Goal: Task Accomplishment & Management: Complete application form

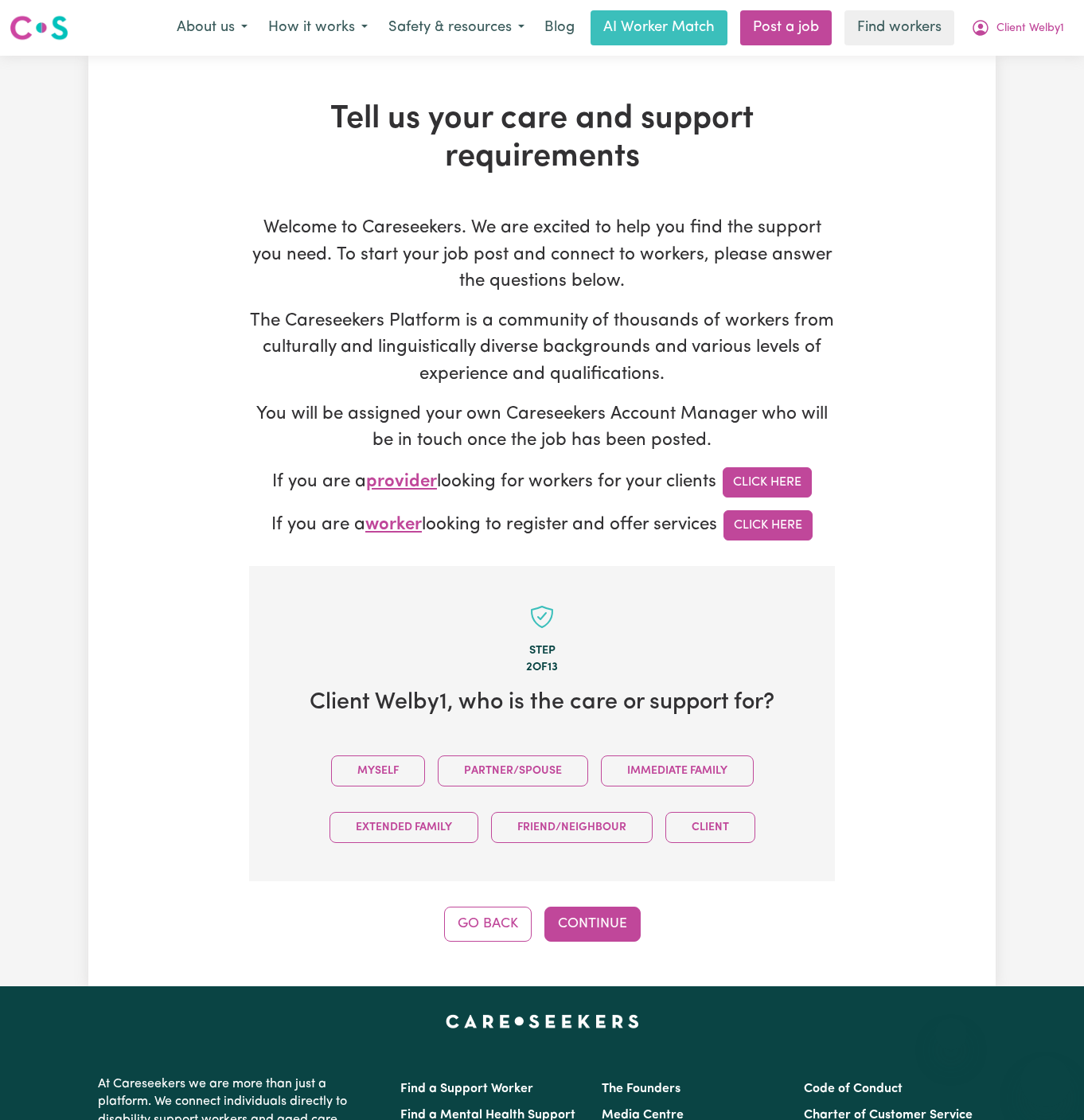
click at [399, 755] on button "Myself" at bounding box center [378, 770] width 94 height 31
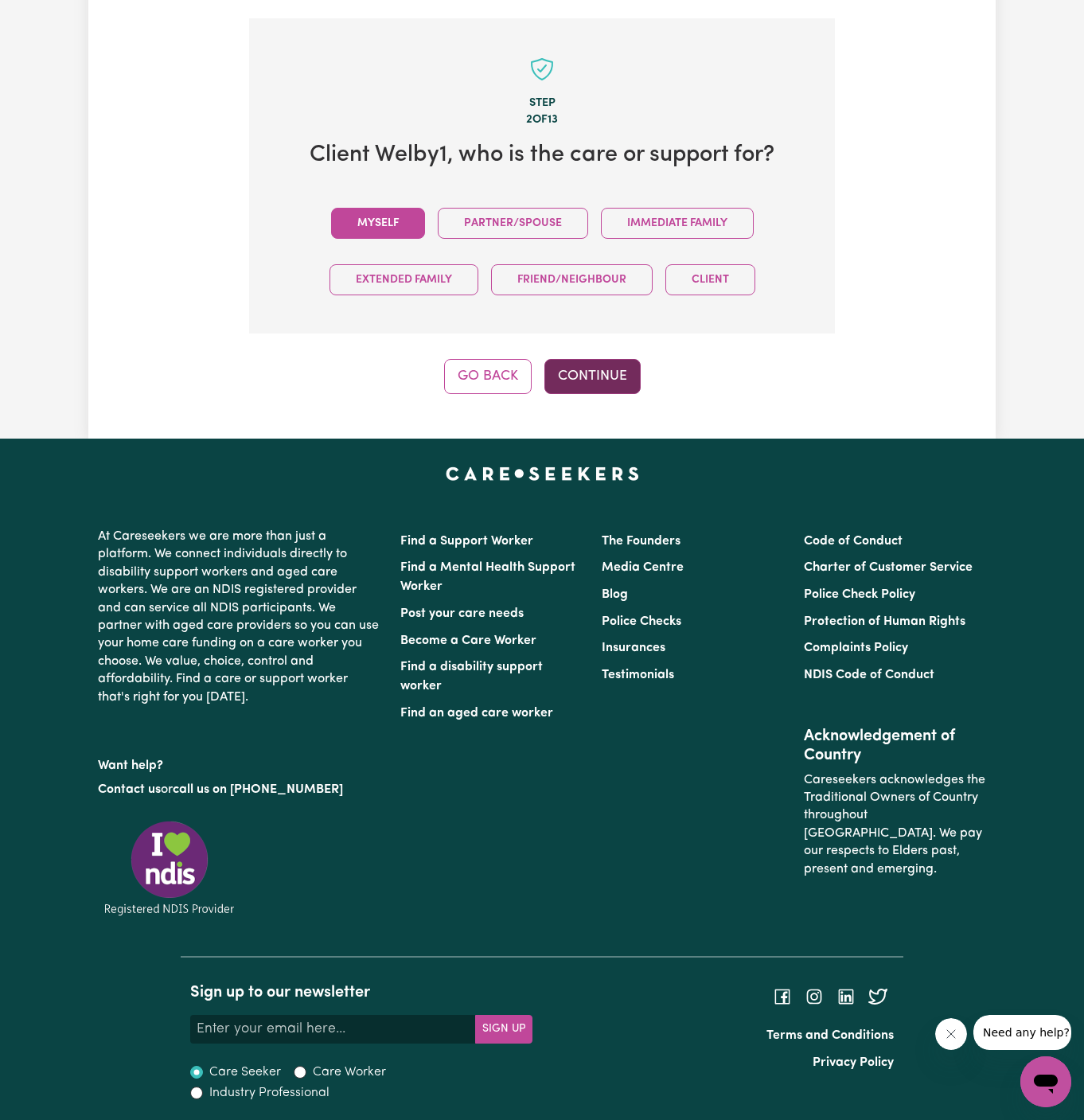
click at [604, 384] on button "Continue" at bounding box center [592, 376] width 97 height 35
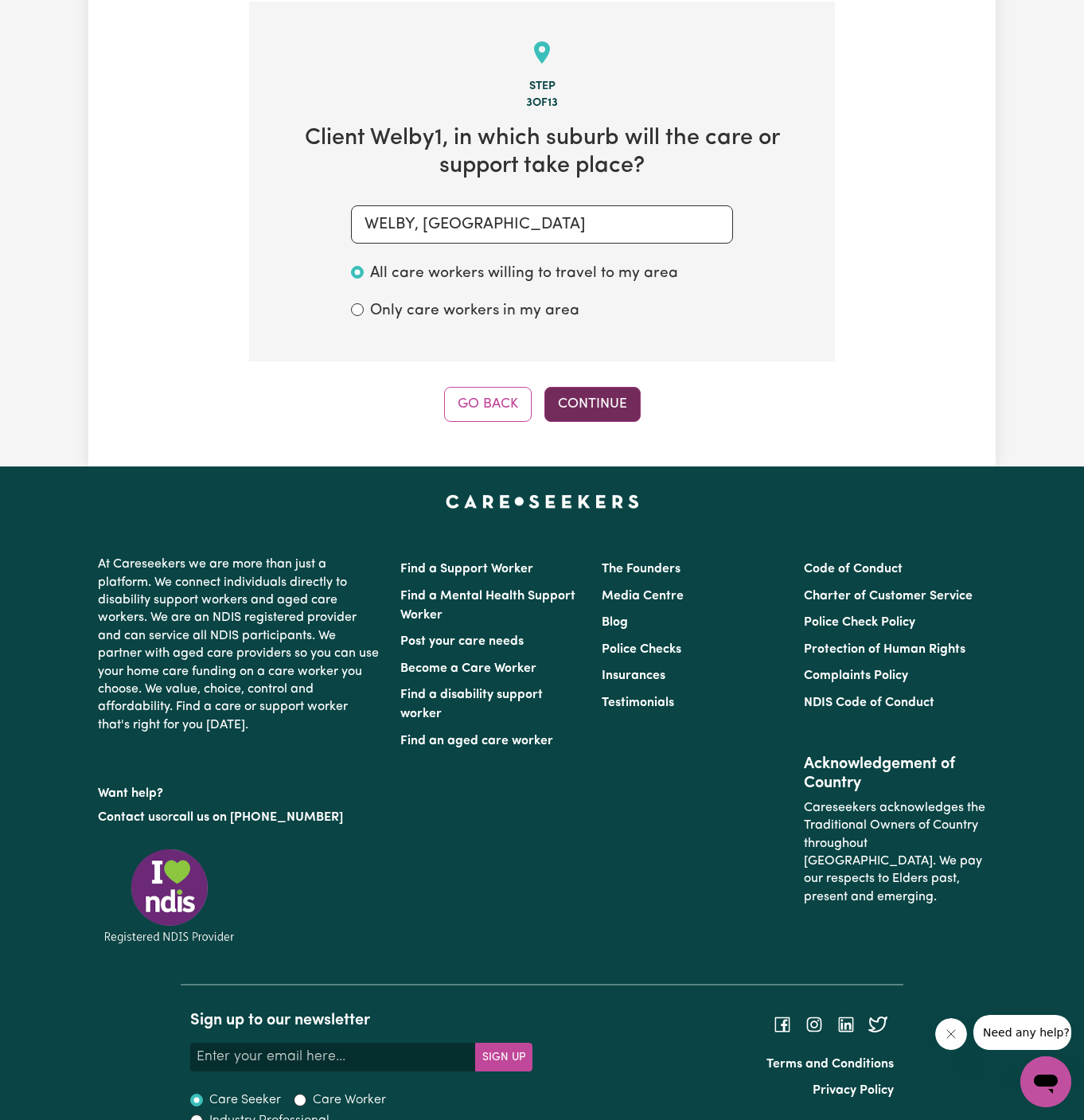
click at [609, 409] on button "Continue" at bounding box center [592, 404] width 97 height 35
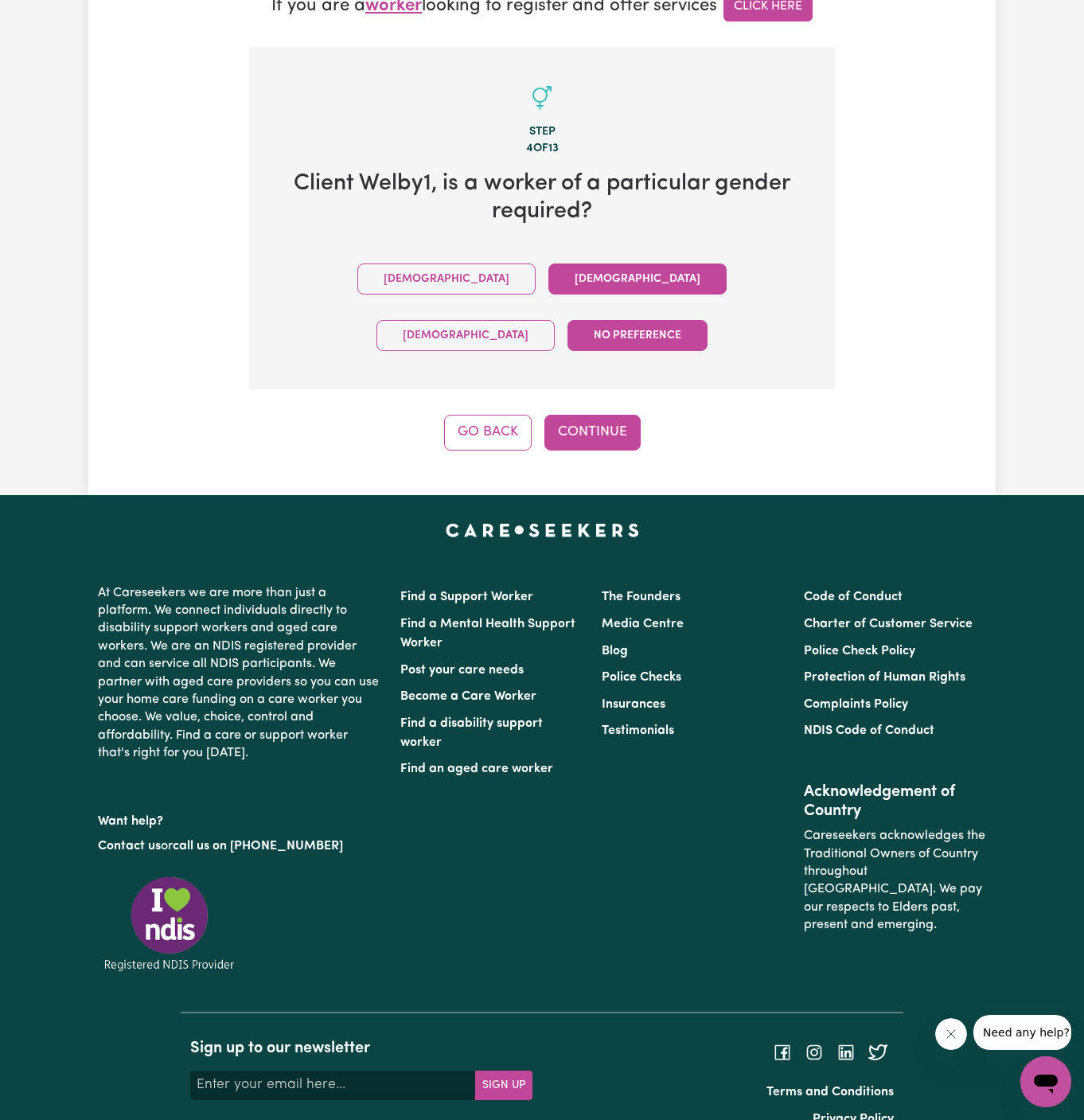
click at [548, 265] on button "Female" at bounding box center [638, 279] width 179 height 31
click at [617, 394] on div "Tell us your care and support requirements Welcome to Careseekers. We are excit…" at bounding box center [542, 15] width 908 height 958
click at [608, 414] on button "Continue" at bounding box center [592, 431] width 97 height 35
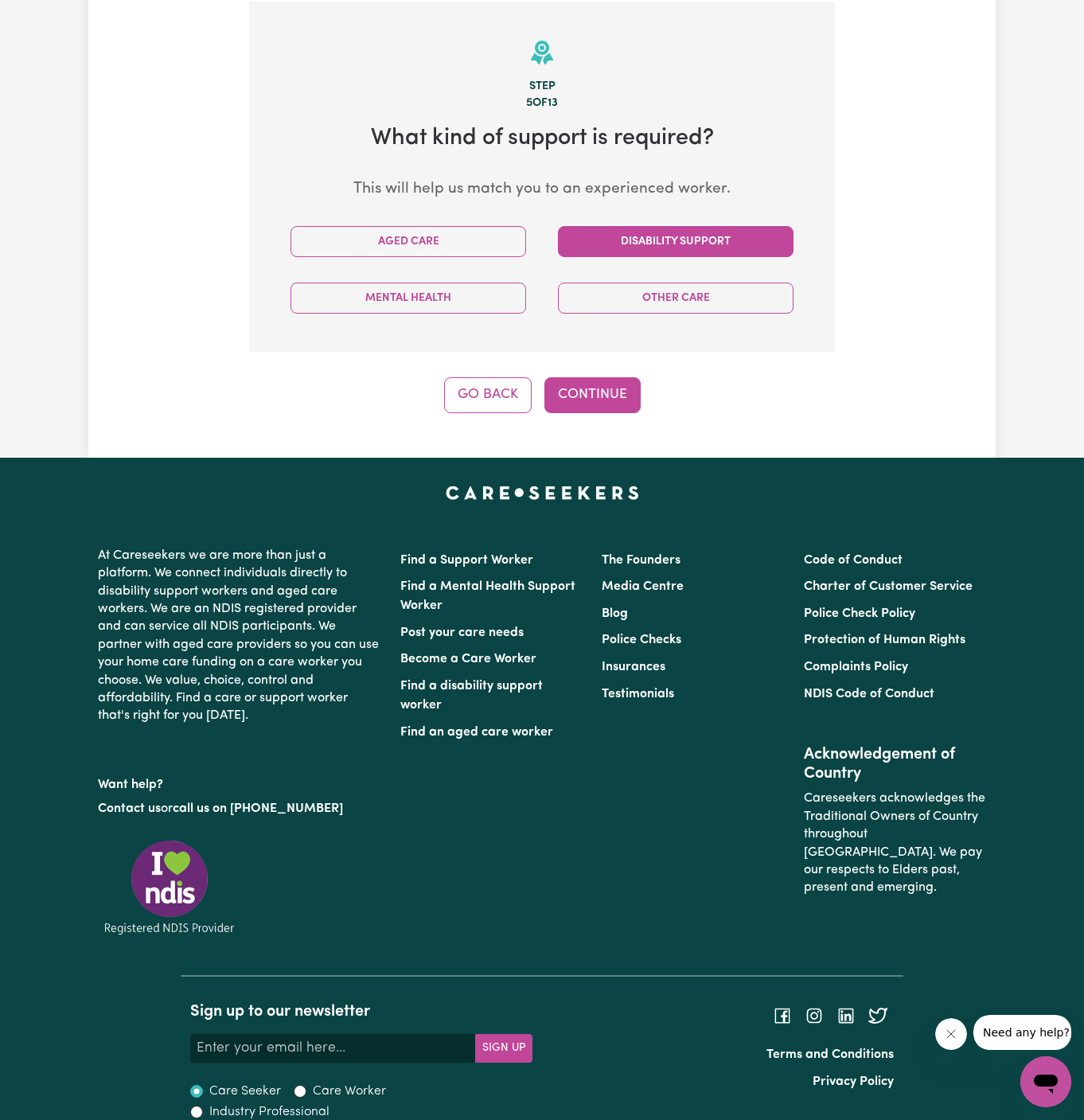
click at [626, 235] on button "Disability Support" at bounding box center [676, 242] width 235 height 31
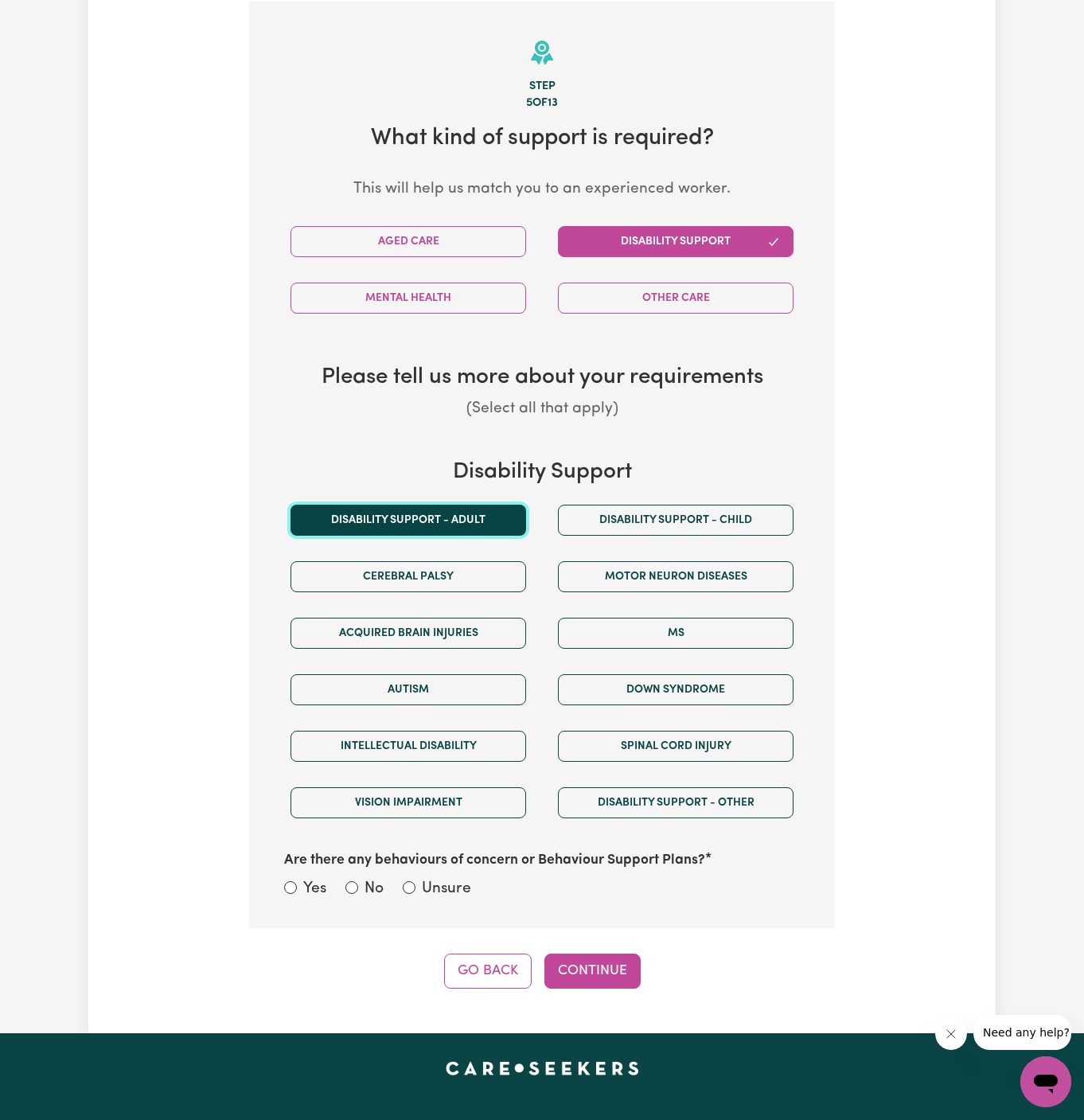
click at [457, 524] on button "Disability support - Adult" at bounding box center [408, 520] width 235 height 31
click at [455, 871] on div "Are there any behaviours of concern or Behaviour Support Plans? Yes No Unsure" at bounding box center [542, 865] width 535 height 71
click at [449, 879] on label "Unsure" at bounding box center [446, 889] width 49 height 23
click at [415, 881] on input "Unsure" at bounding box center [409, 887] width 13 height 13
radio input "true"
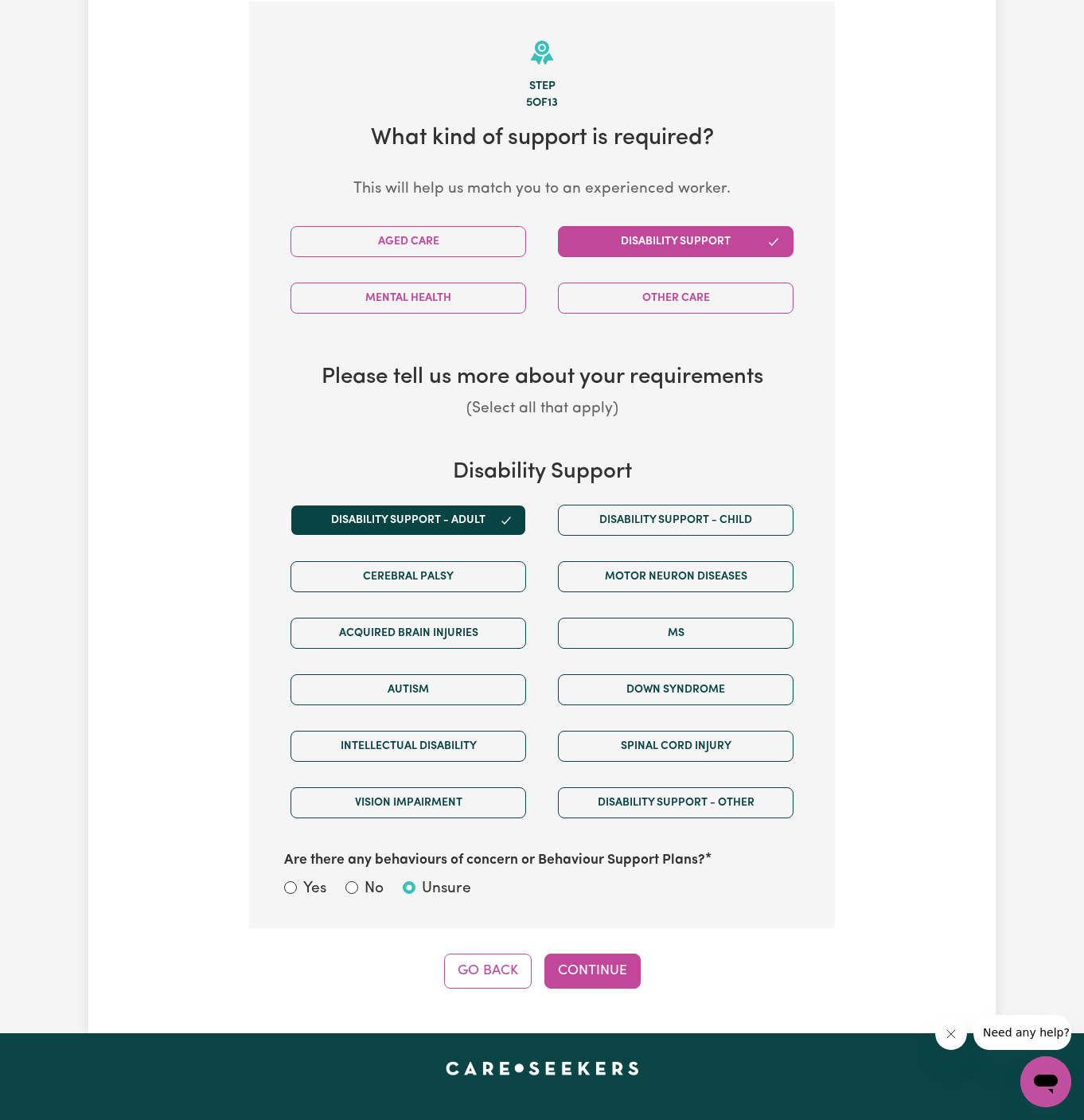
click at [580, 945] on div "Step 5 of 13 What kind of support is required? This will help us match you to a…" at bounding box center [542, 495] width 586 height 987
click at [605, 981] on button "Continue" at bounding box center [592, 970] width 97 height 35
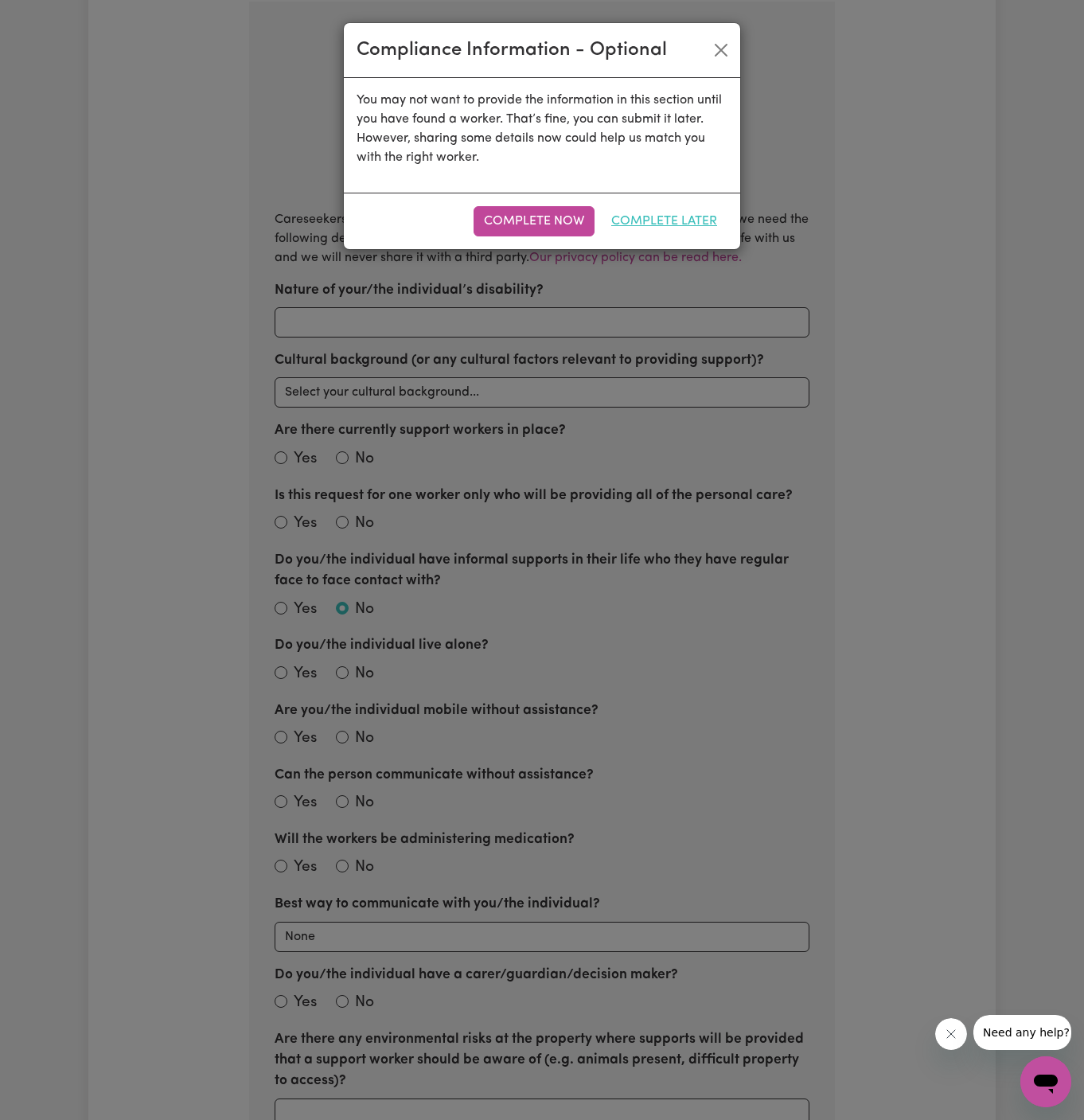
click at [679, 221] on button "Complete Later" at bounding box center [665, 221] width 127 height 30
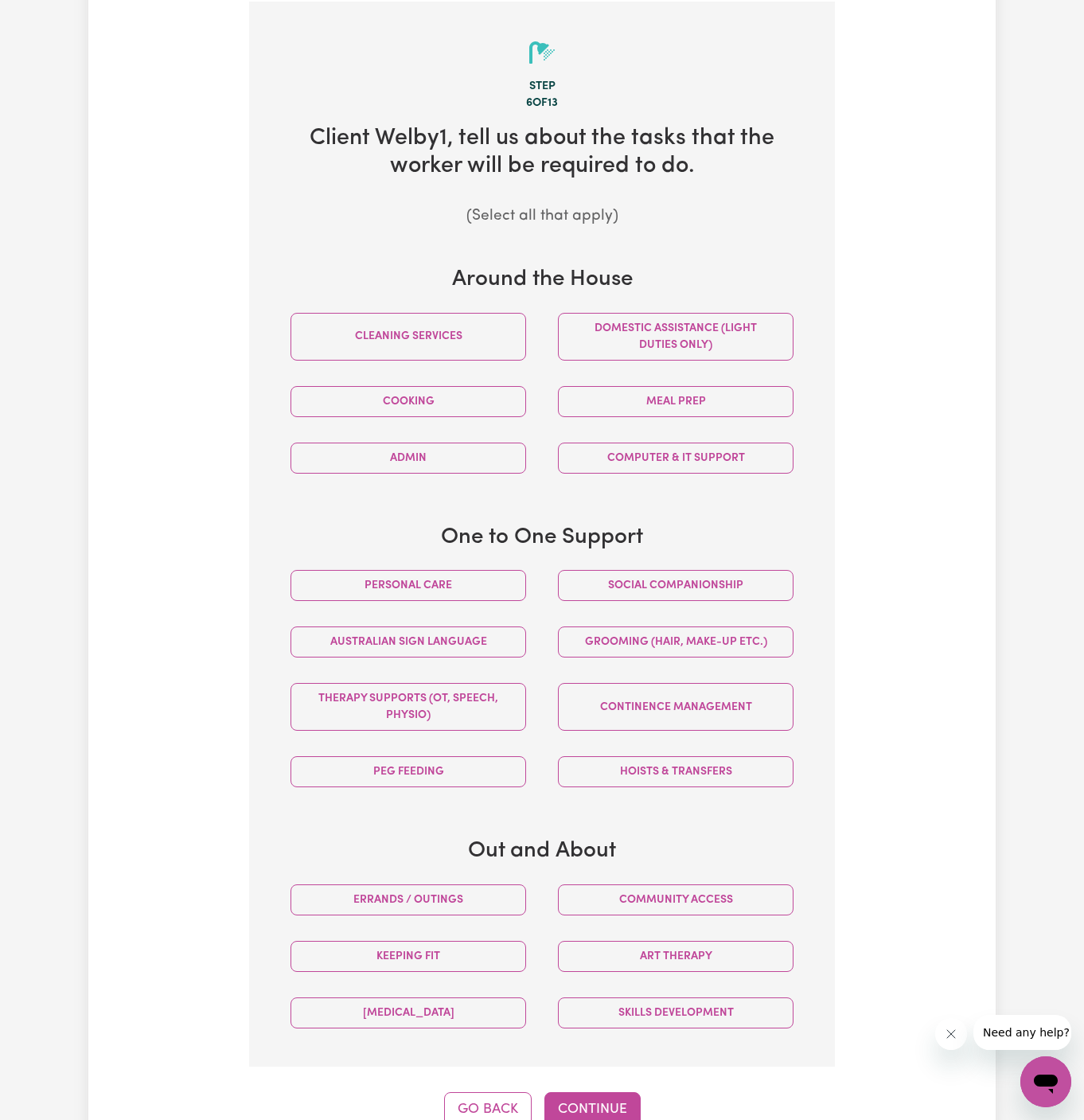
click at [557, 564] on div "Social companionship" at bounding box center [676, 586] width 268 height 57
click at [498, 584] on button "Personal care" at bounding box center [408, 586] width 235 height 31
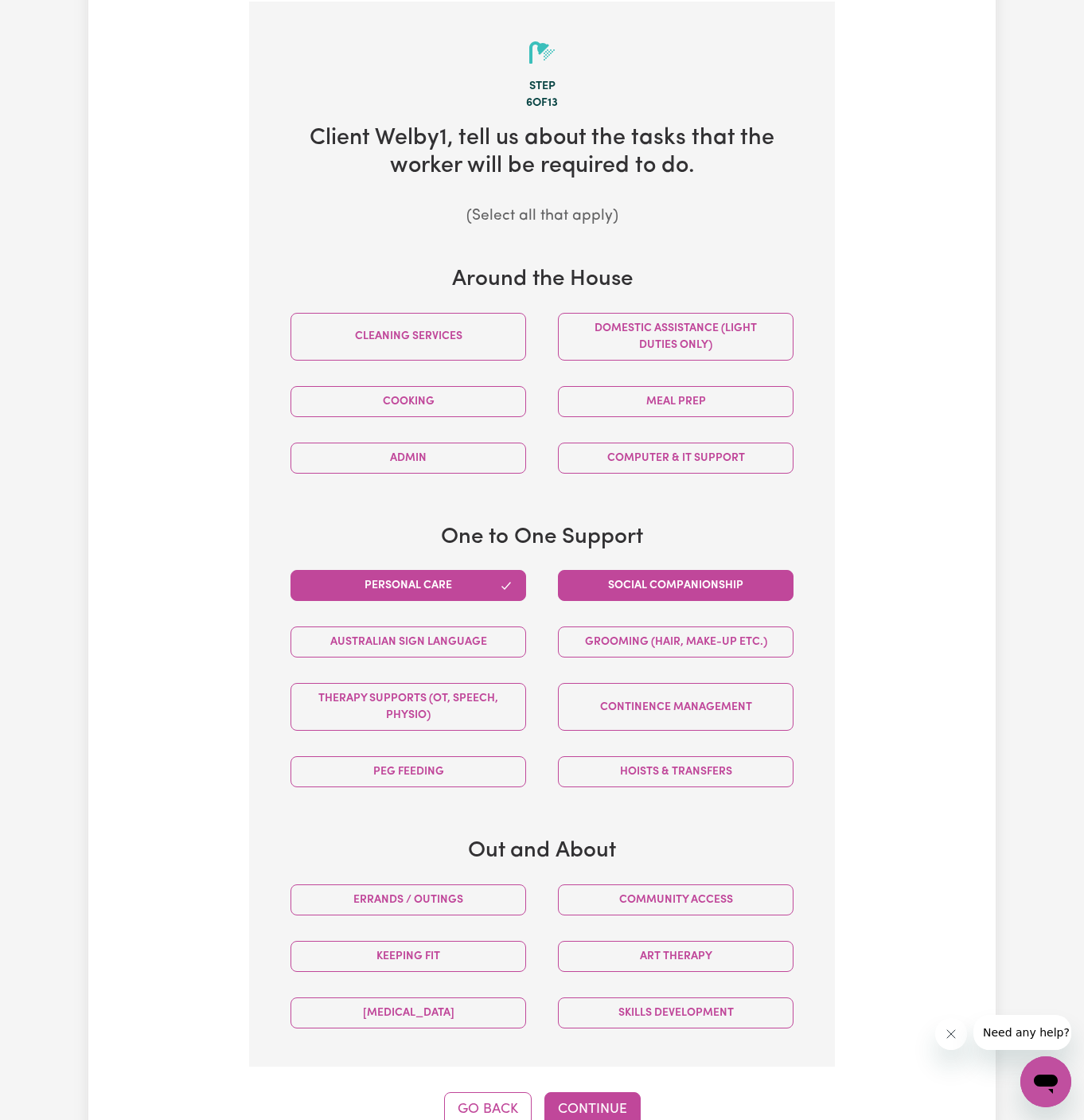
click at [596, 584] on button "Social companionship" at bounding box center [676, 586] width 235 height 31
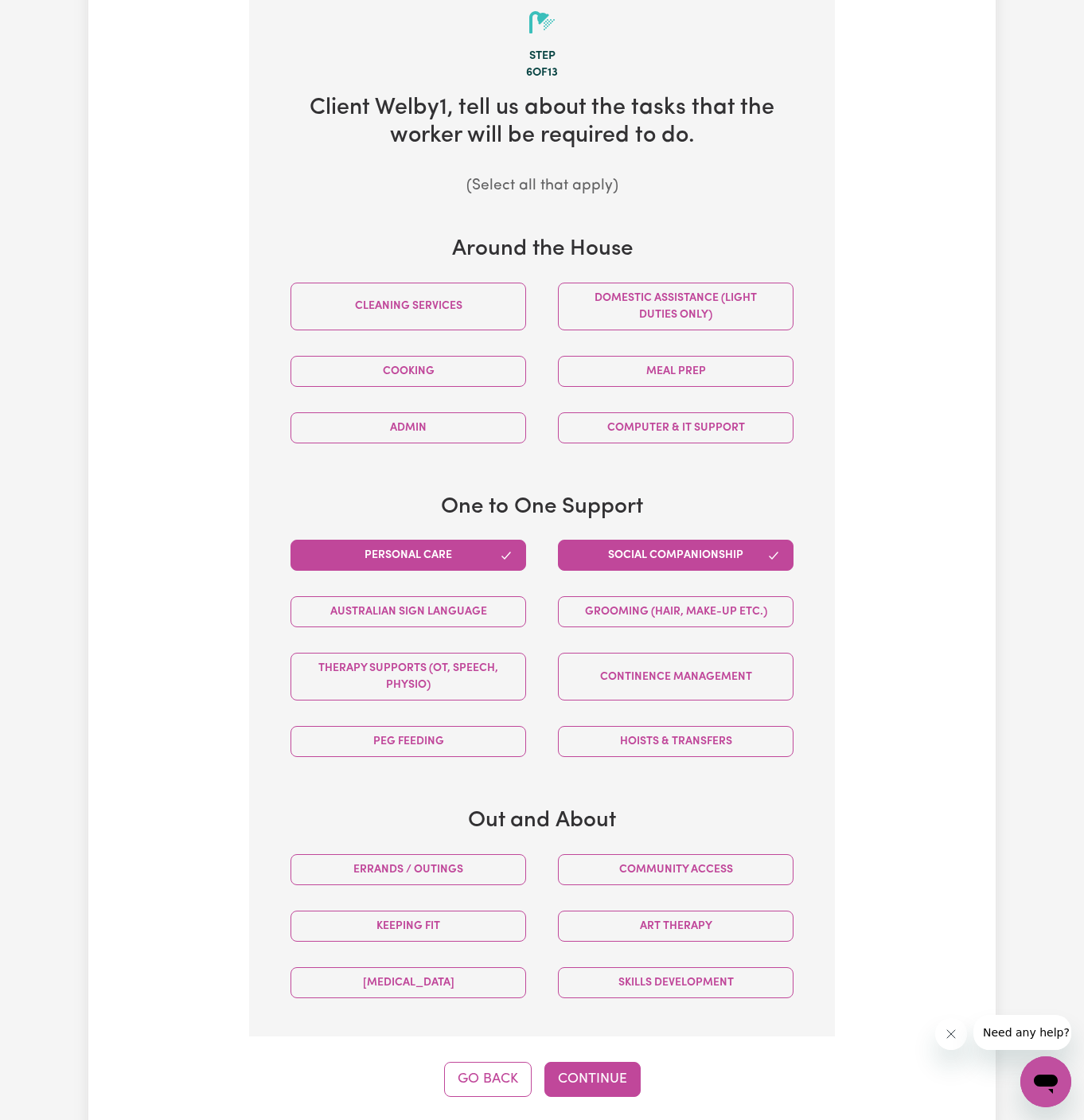
scroll to position [871, 0]
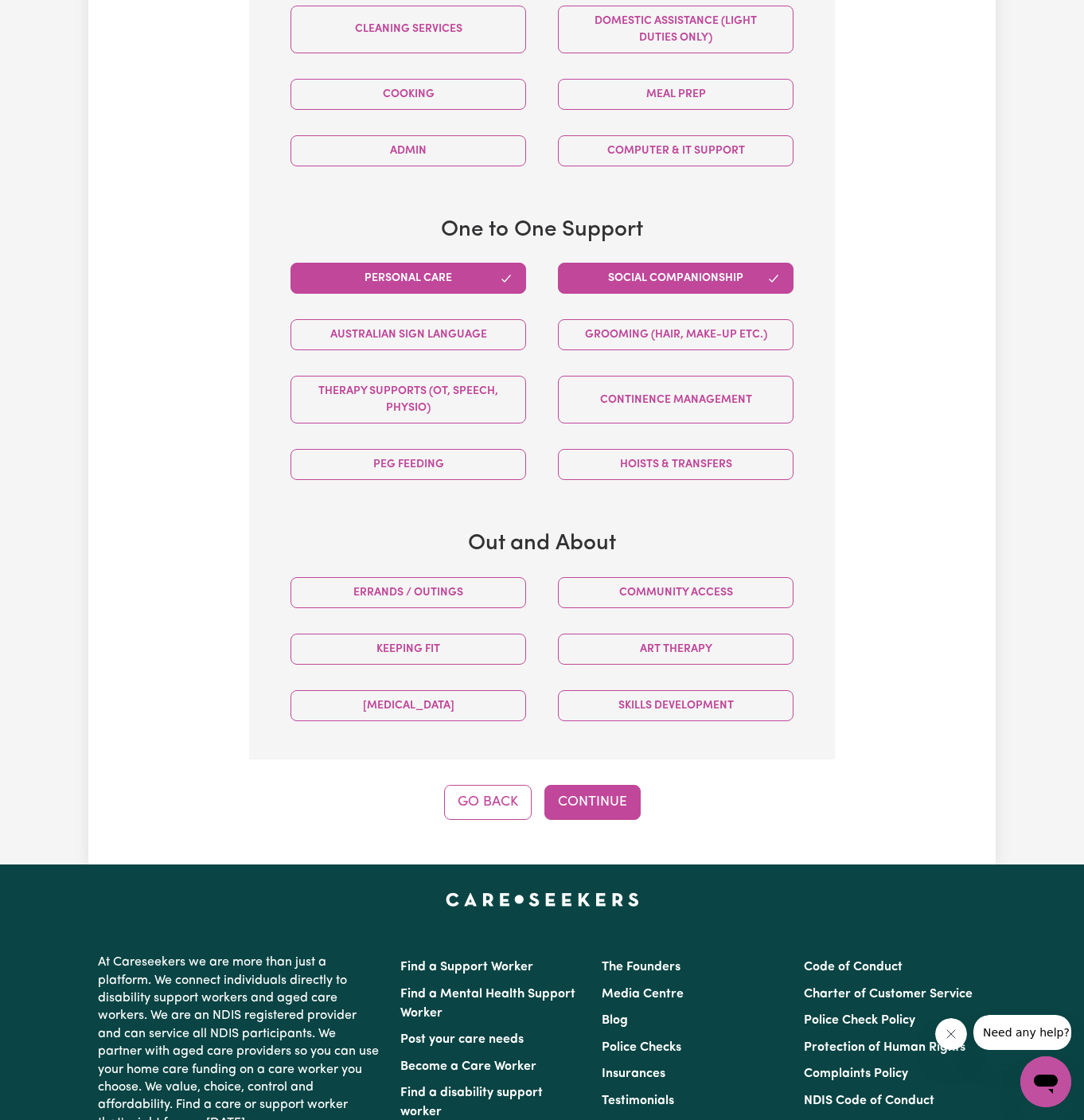
click at [590, 778] on div "Step 6 of 13 Client Welby1 , tell us about the tasks that the worker will be re…" at bounding box center [542, 256] width 586 height 1125
click at [599, 809] on button "Continue" at bounding box center [592, 801] width 97 height 35
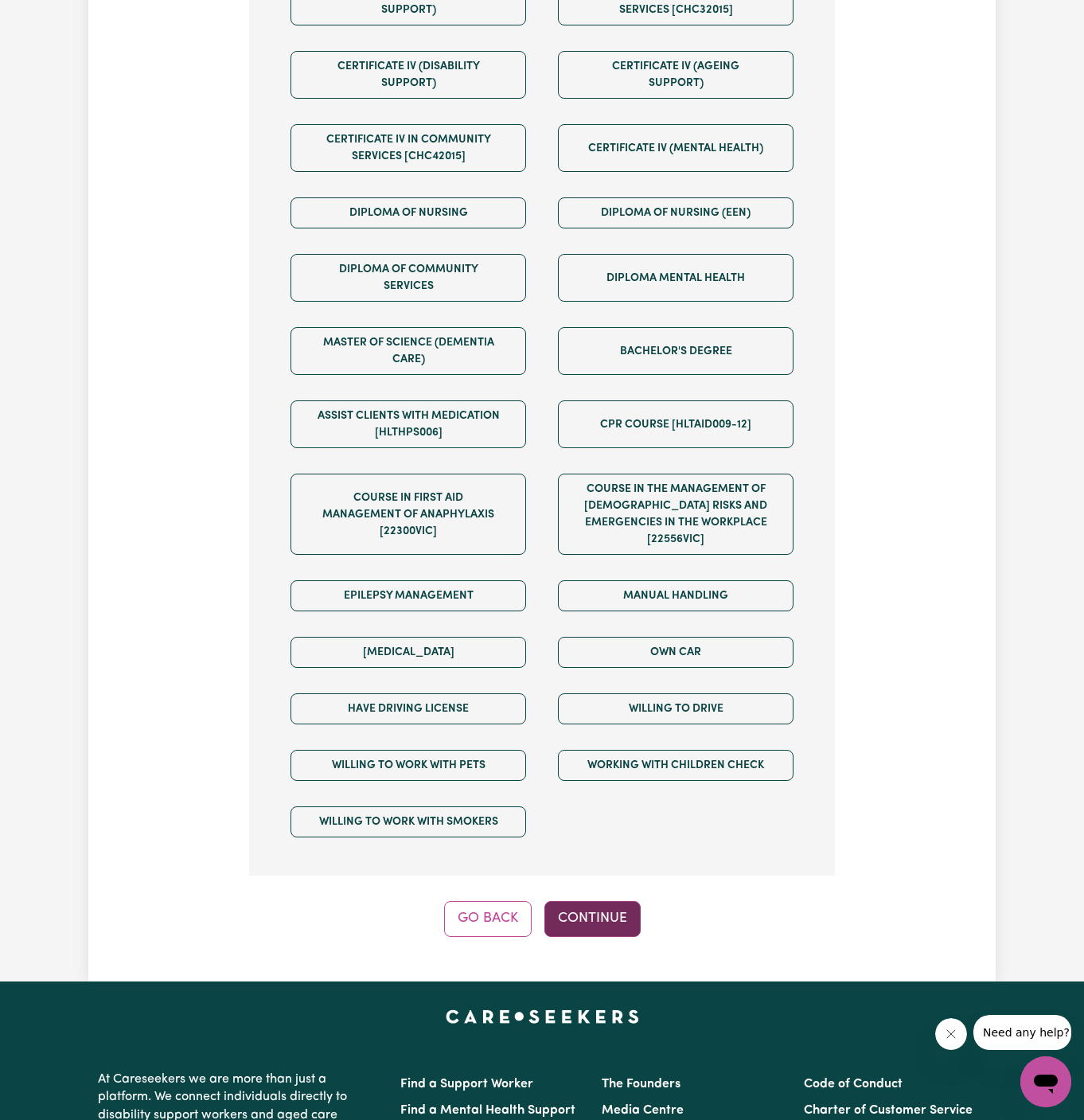
click at [602, 901] on button "Continue" at bounding box center [592, 918] width 97 height 35
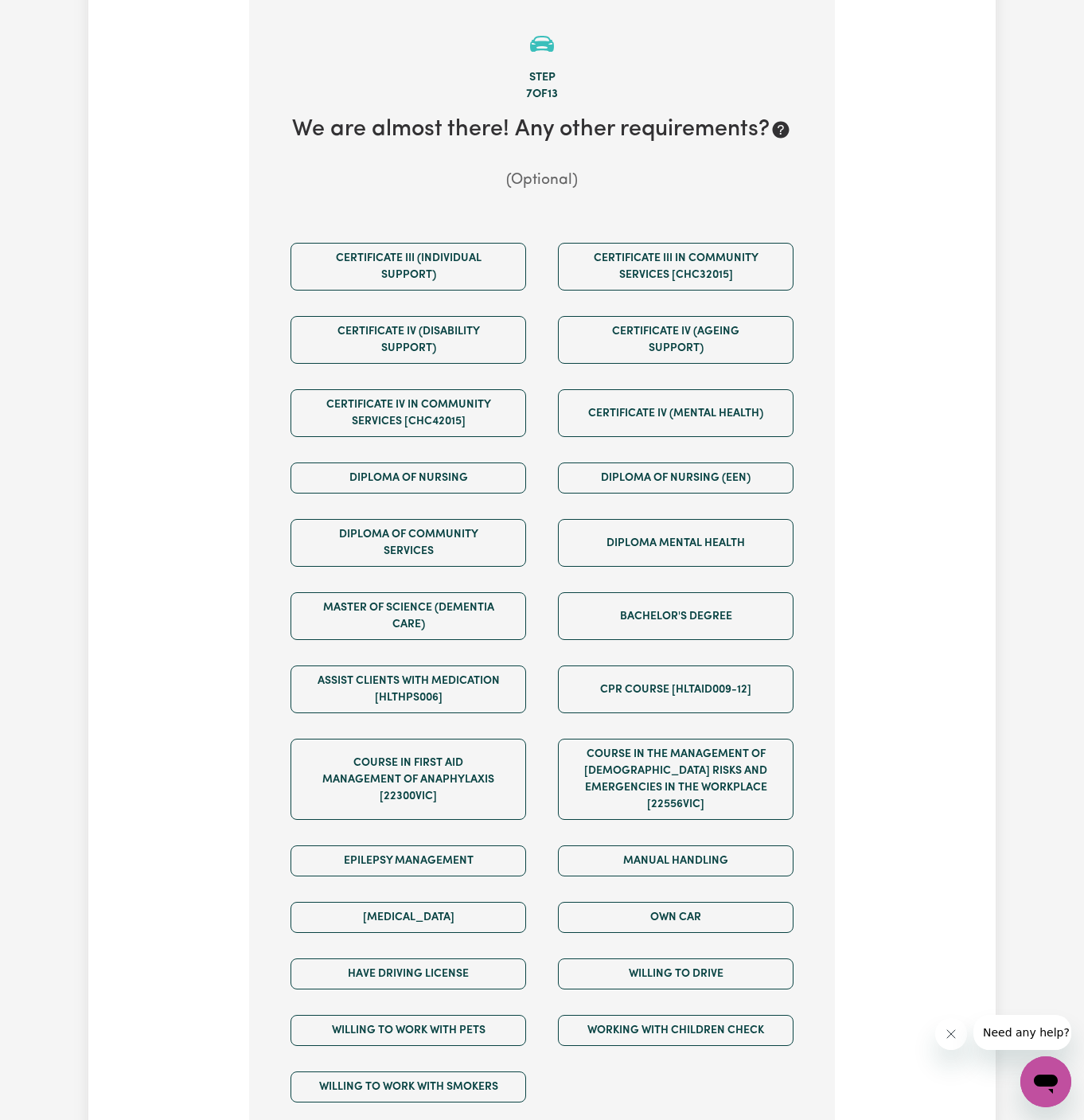
scroll to position [564, 0]
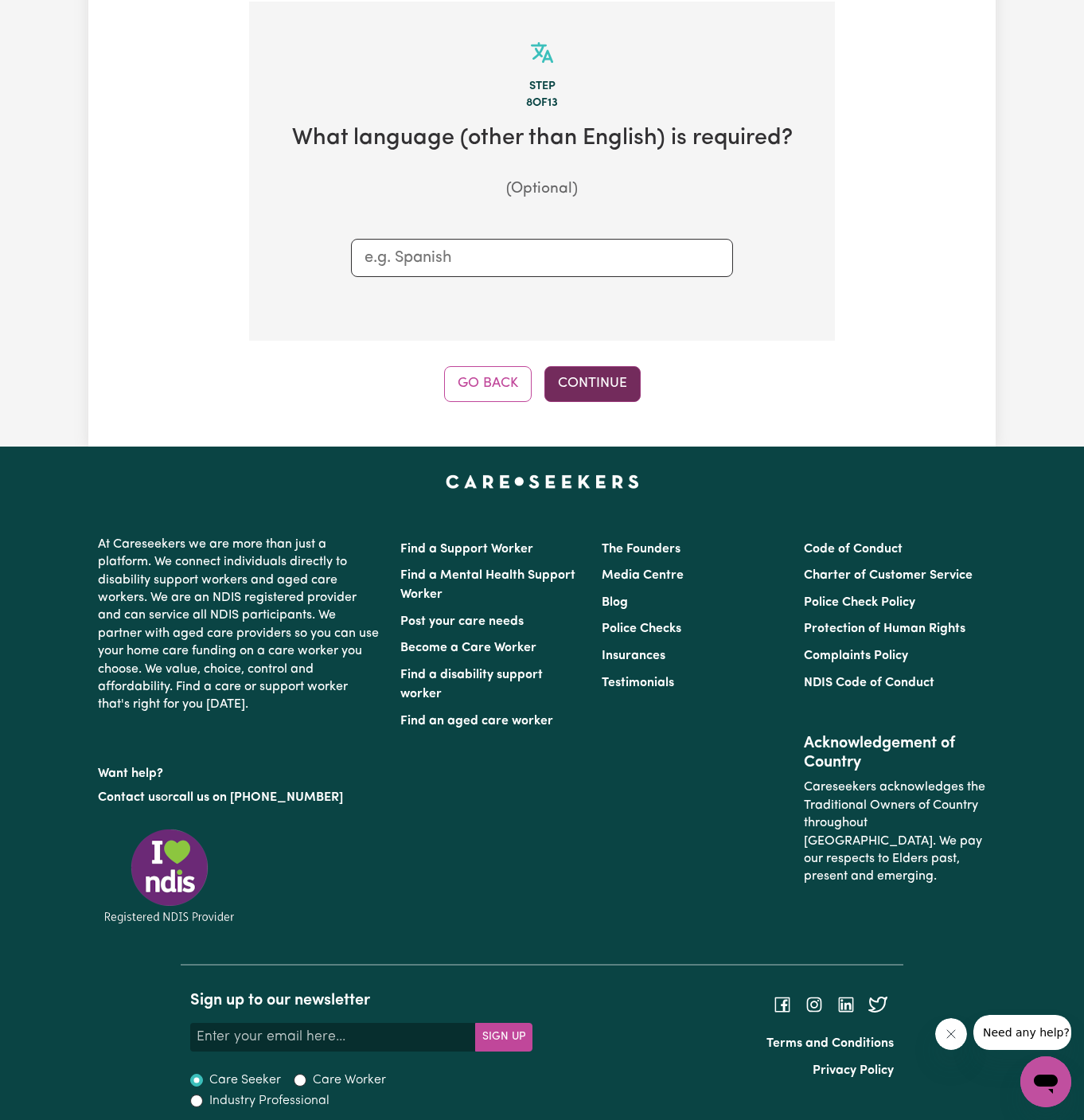
click at [589, 397] on button "Continue" at bounding box center [592, 383] width 97 height 35
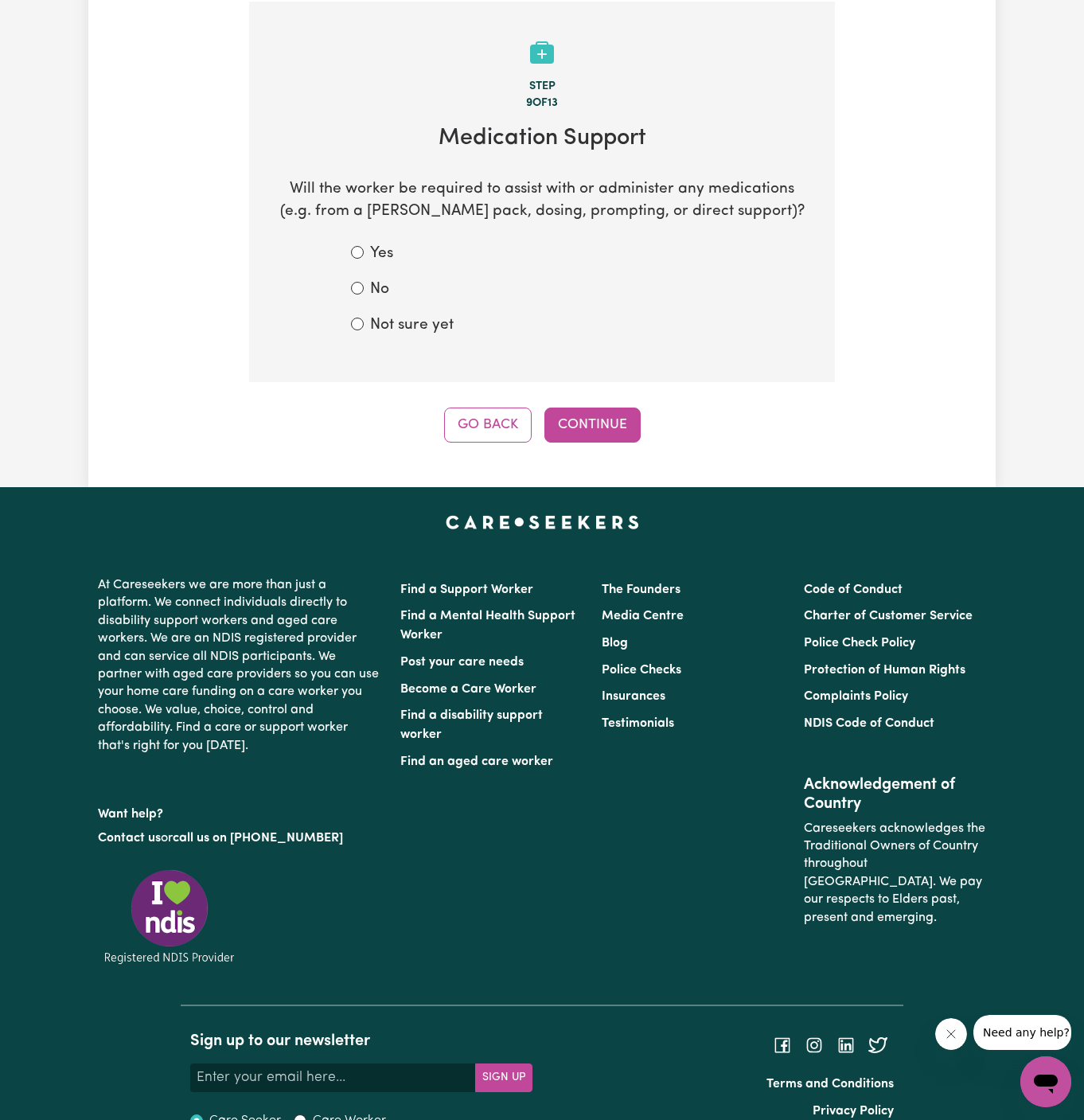
click at [382, 324] on label "Not sure yet" at bounding box center [411, 326] width 84 height 23
click at [363, 324] on input "Not sure yet" at bounding box center [358, 324] width 13 height 13
radio input "true"
click at [594, 413] on button "Continue" at bounding box center [592, 424] width 97 height 35
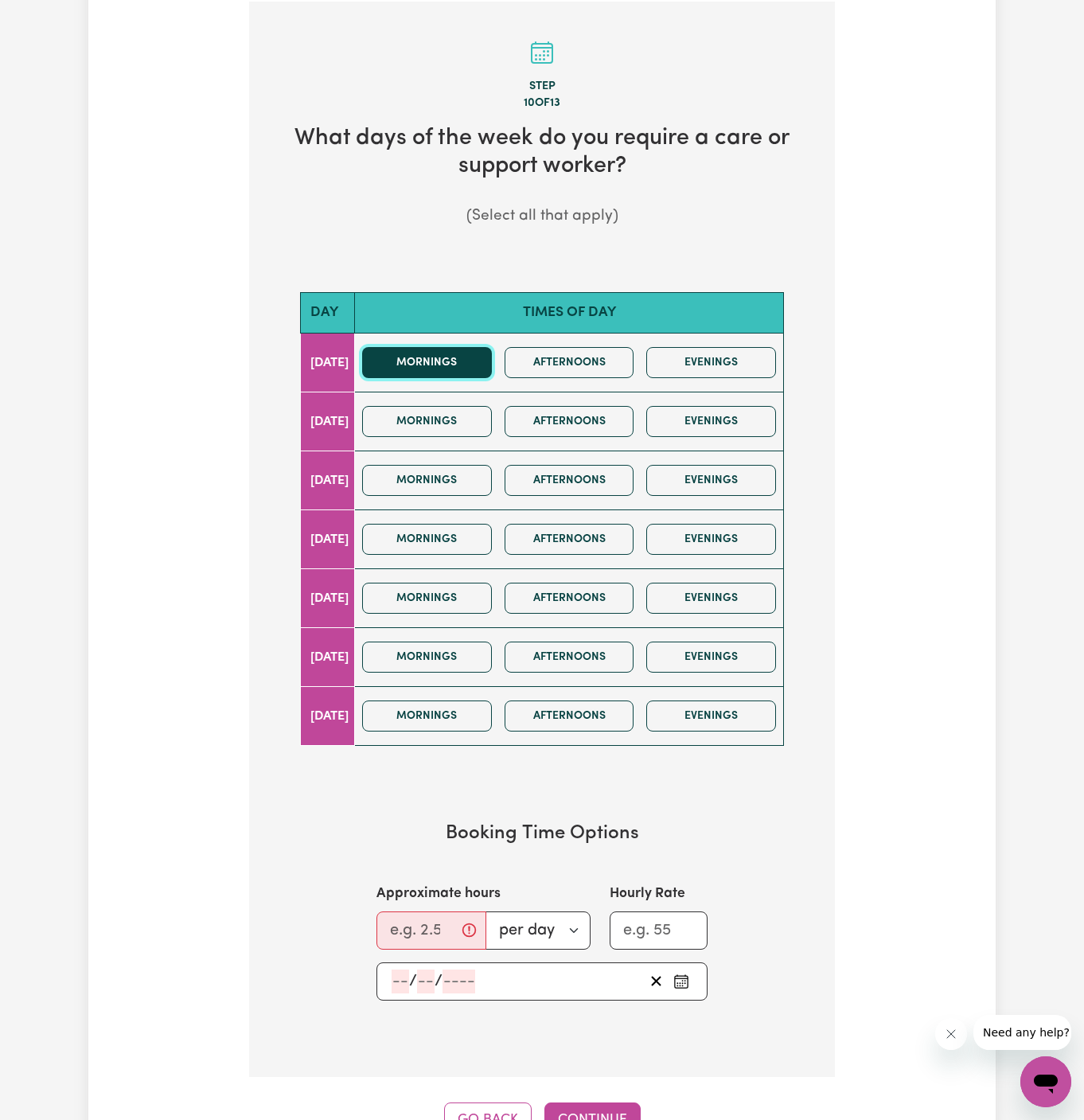
click at [478, 375] on button "Mornings" at bounding box center [427, 363] width 130 height 31
click at [478, 499] on div "Mornings Afternoons Evenings" at bounding box center [570, 480] width 427 height 57
click at [489, 465] on button "Mornings" at bounding box center [427, 480] width 130 height 31
click at [433, 872] on section "Booking Time Options Approximate hours per day per week Hourly Rate / /" at bounding box center [542, 911] width 535 height 229
click at [386, 928] on input "Approximate hours" at bounding box center [431, 929] width 110 height 38
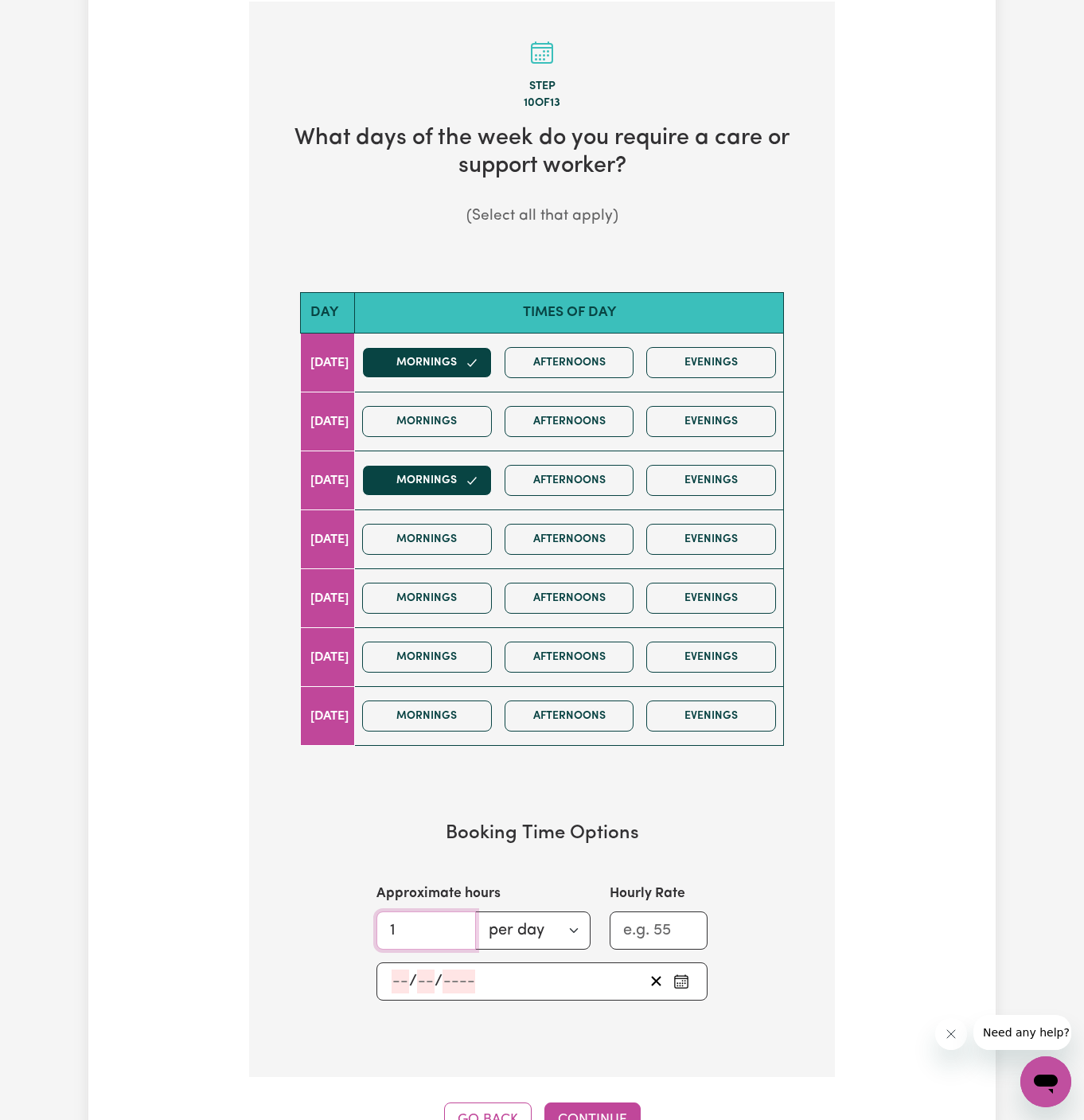
type input "1"
click at [392, 974] on input "number" at bounding box center [401, 981] width 18 height 24
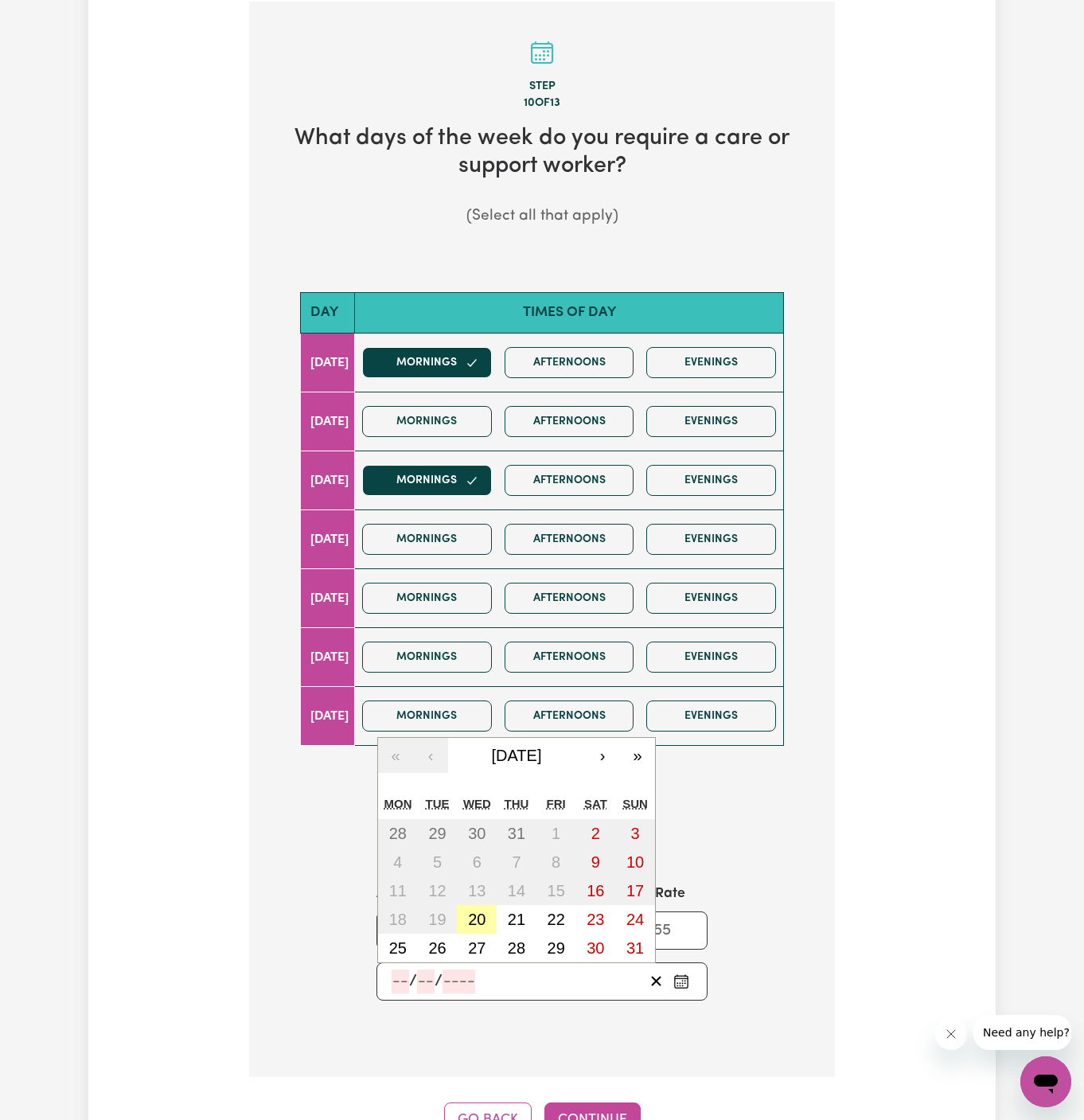
click at [480, 916] on abbr "20" at bounding box center [477, 919] width 18 height 18
type input "2025-08-20"
type input "20"
type input "8"
type input "2025"
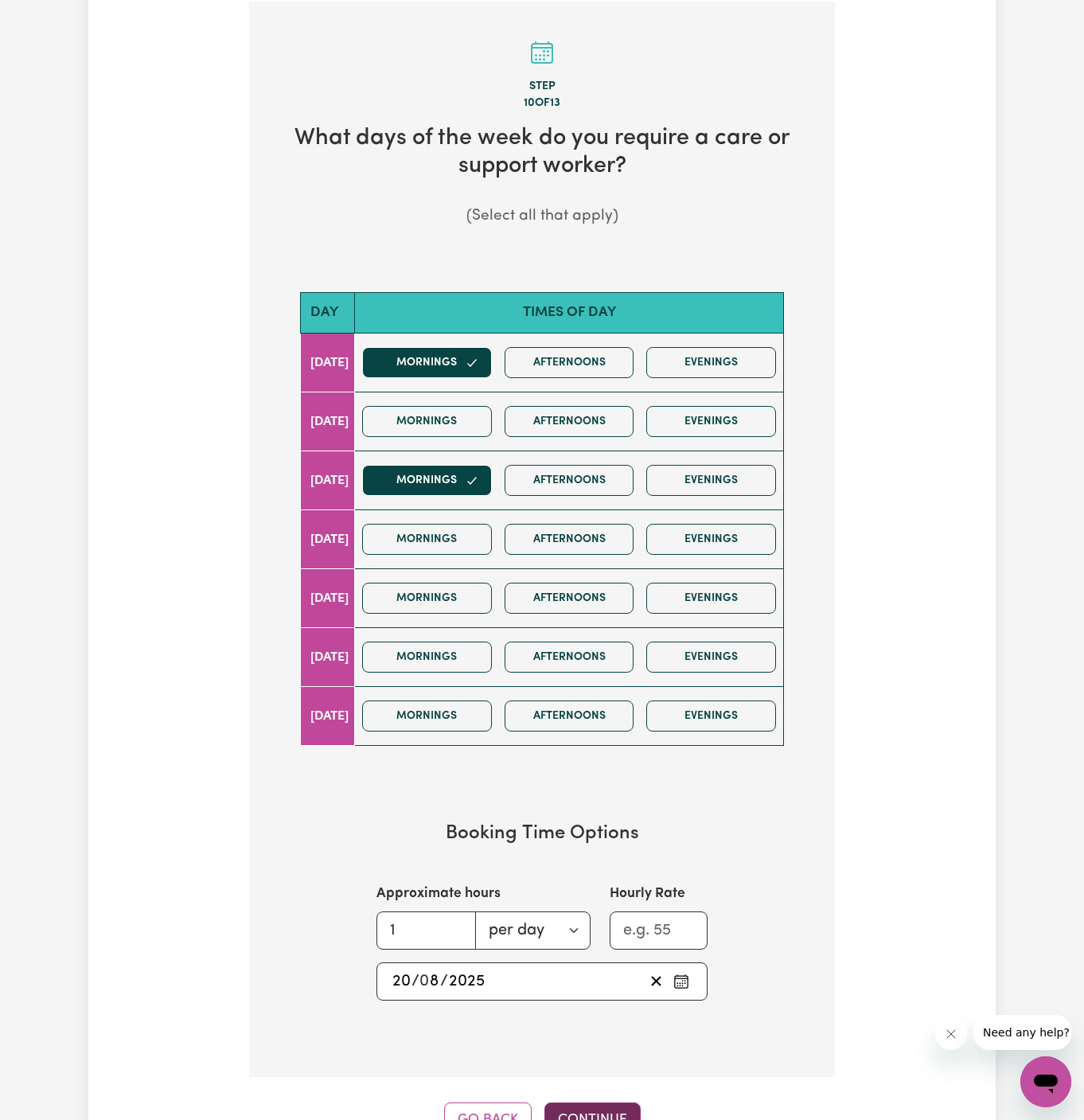
click at [580, 1102] on button "Continue" at bounding box center [592, 1119] width 97 height 35
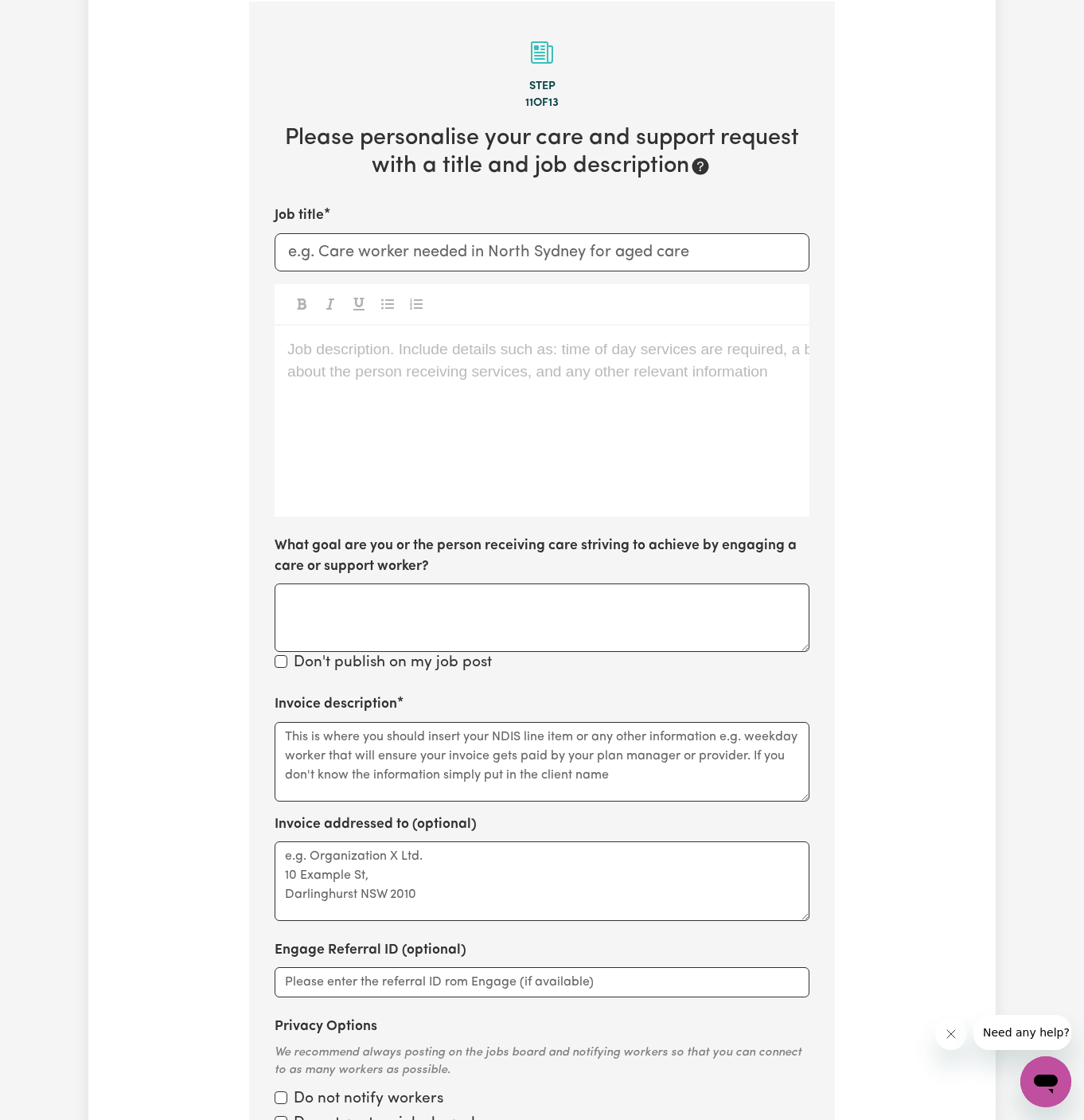
click at [301, 448] on div "Job description. Include details such as: time of day services are required, a …" at bounding box center [542, 420] width 535 height 191
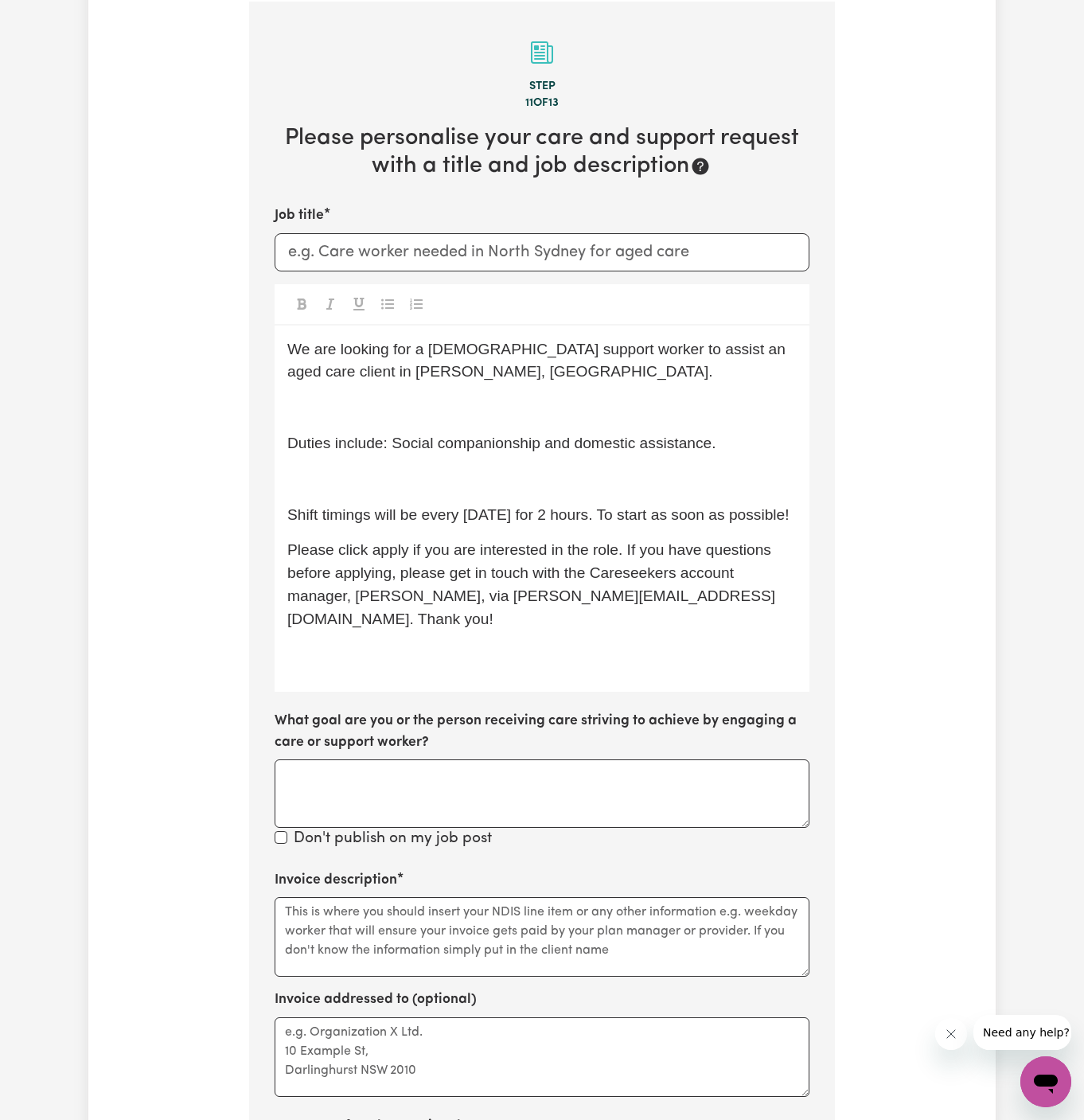
click at [704, 487] on p "﻿" at bounding box center [542, 479] width 510 height 23
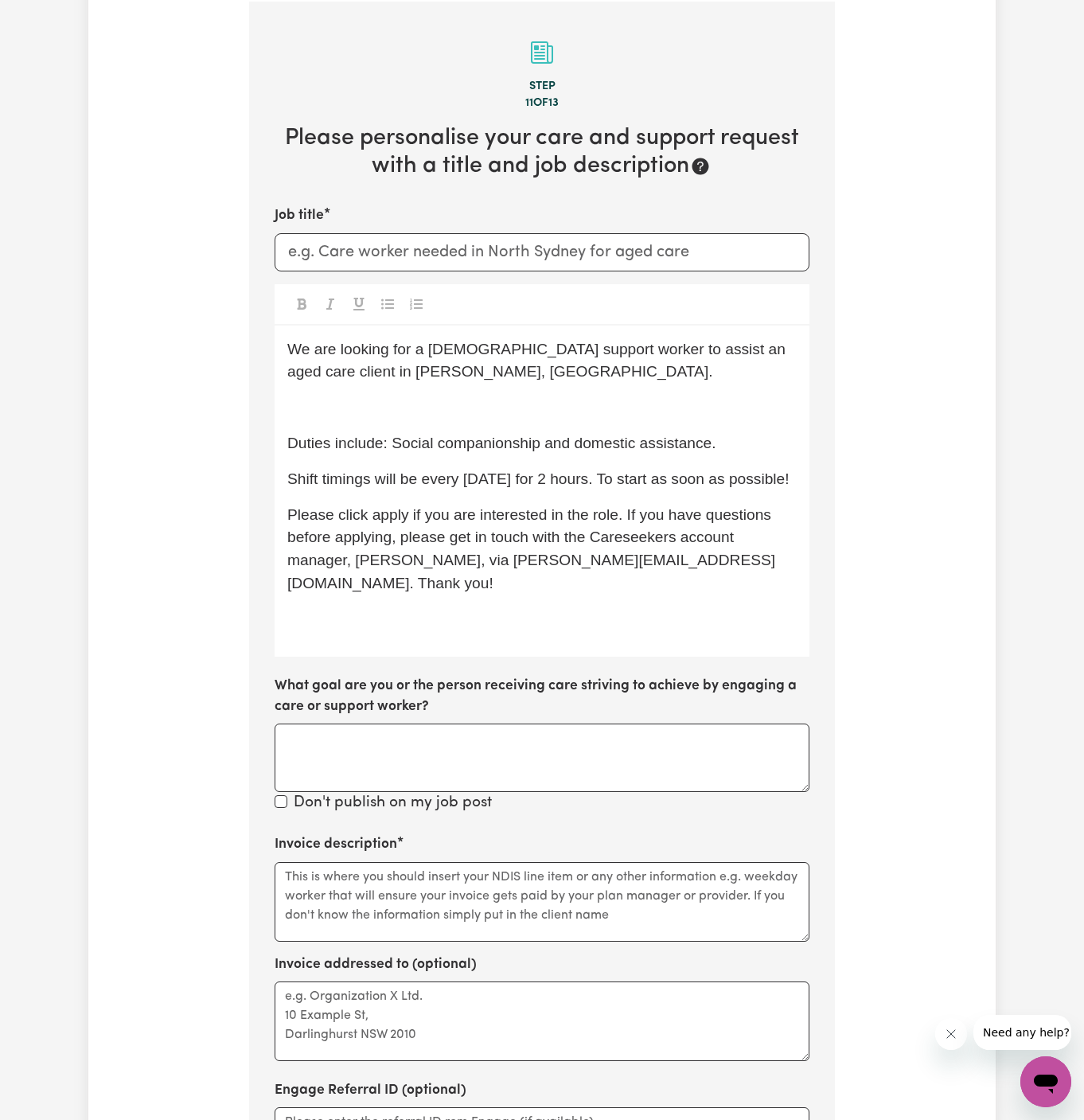
click at [689, 436] on span "Duties include: Social companionship and domestic assistance." at bounding box center [501, 443] width 429 height 17
click at [643, 397] on p "﻿" at bounding box center [542, 408] width 510 height 23
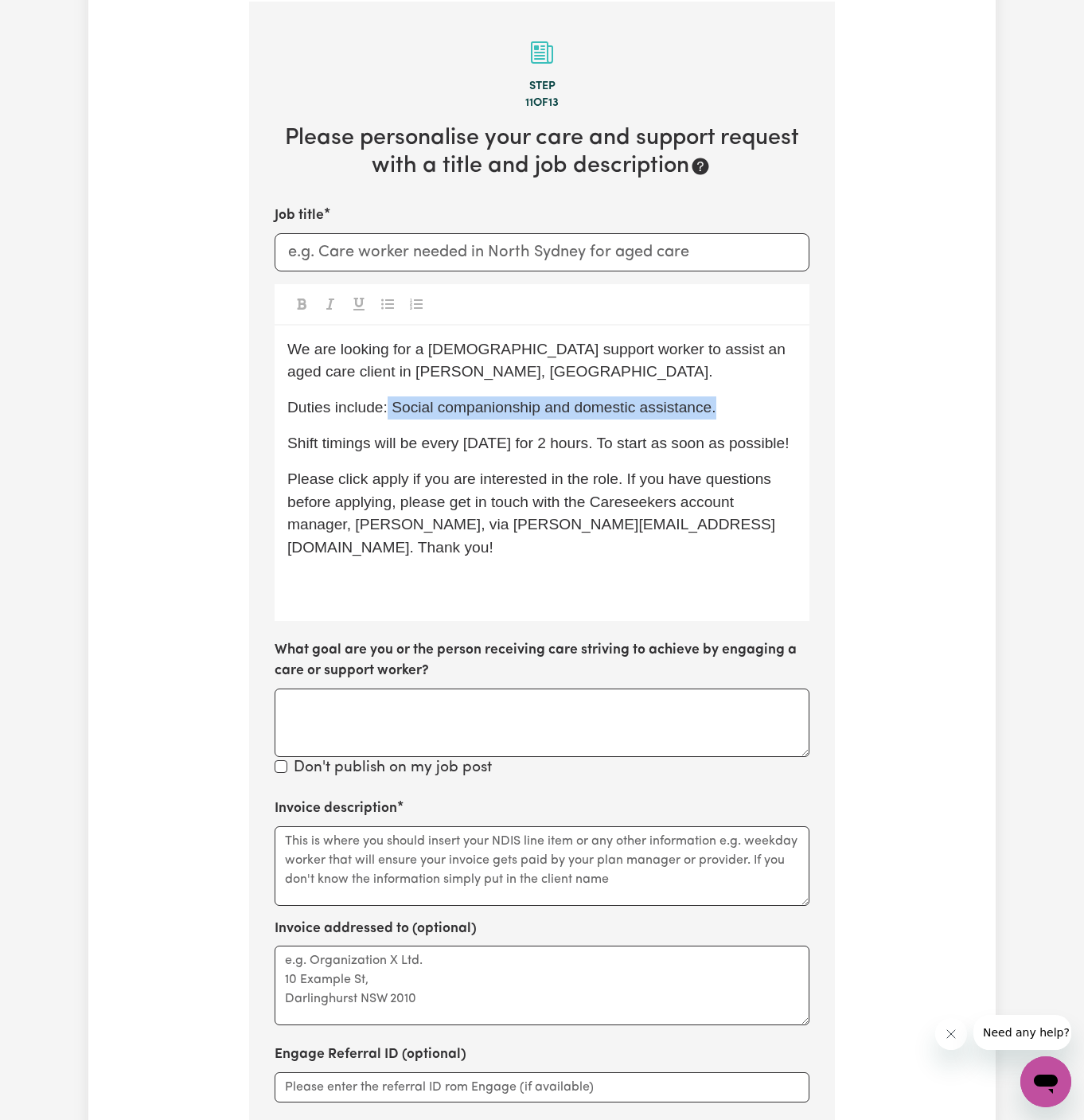
drag, startPoint x: 389, startPoint y: 406, endPoint x: 735, endPoint y: 416, distance: 346.1
click at [735, 416] on p "Duties include: Social companionship and domestic assistance." at bounding box center [542, 408] width 510 height 23
click at [561, 366] on p "We are looking for a female support worker to assist an aged care client in Dea…" at bounding box center [542, 361] width 510 height 46
drag, startPoint x: 643, startPoint y: 346, endPoint x: 728, endPoint y: 334, distance: 85.8
click at [728, 334] on div "We are looking for a female support worker to assist an aged care client in Dea…" at bounding box center [542, 473] width 535 height 295
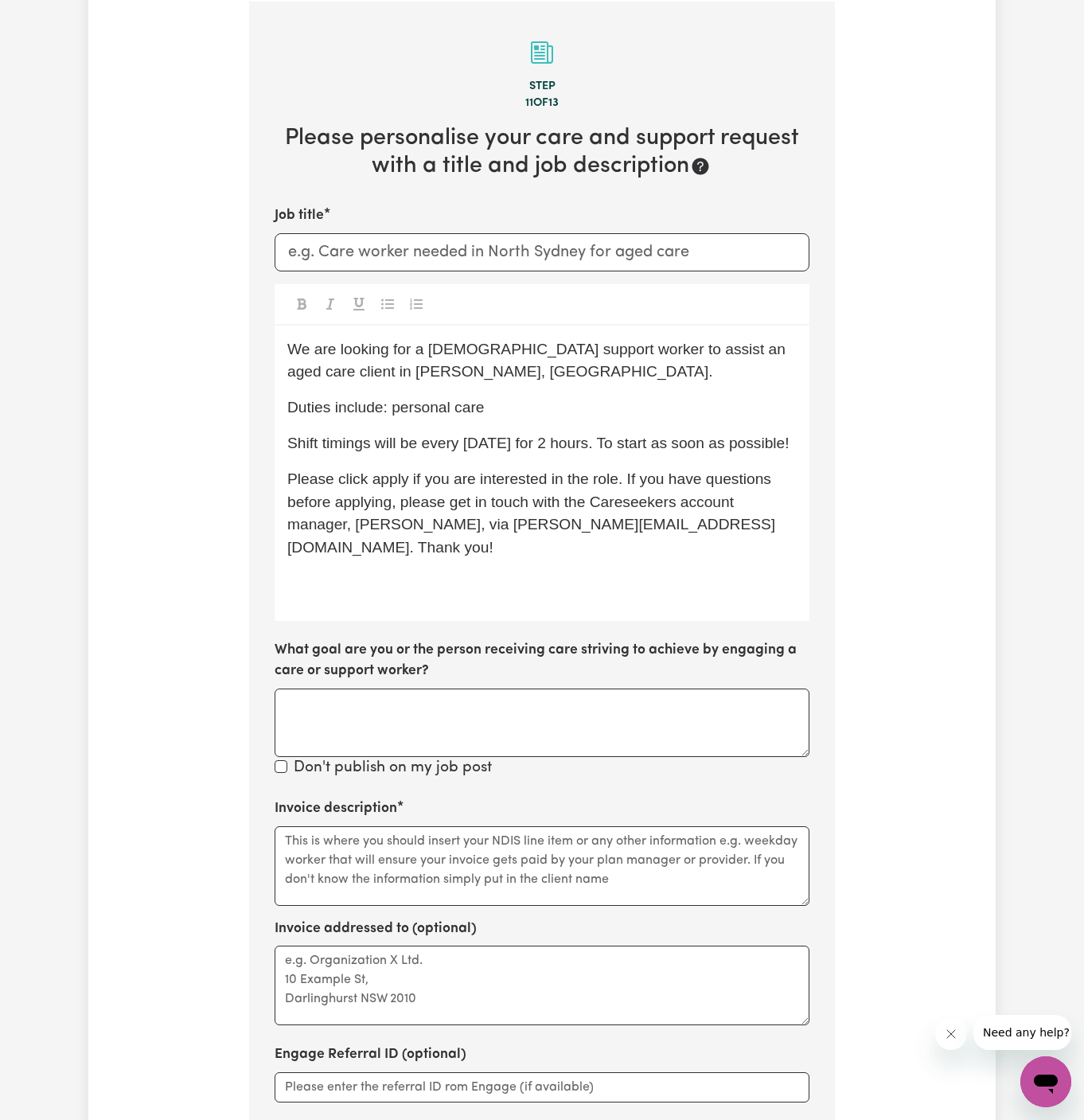
click at [764, 343] on span "We are looking for a female support worker to assist an aged care client in Dea…" at bounding box center [538, 360] width 502 height 40
click at [724, 350] on span "We are looking for a female support worker to assist an aged care client in Dea…" at bounding box center [538, 360] width 502 height 40
click at [783, 372] on p "We are looking for a female support worker to assist a client in Dean Park, NSW." at bounding box center [542, 361] width 510 height 46
drag, startPoint x: 709, startPoint y: 350, endPoint x: 324, endPoint y: 370, distance: 385.5
click at [324, 370] on span "We are looking for a female support worker to assist a client in Dean Park, NSW." at bounding box center [534, 360] width 494 height 40
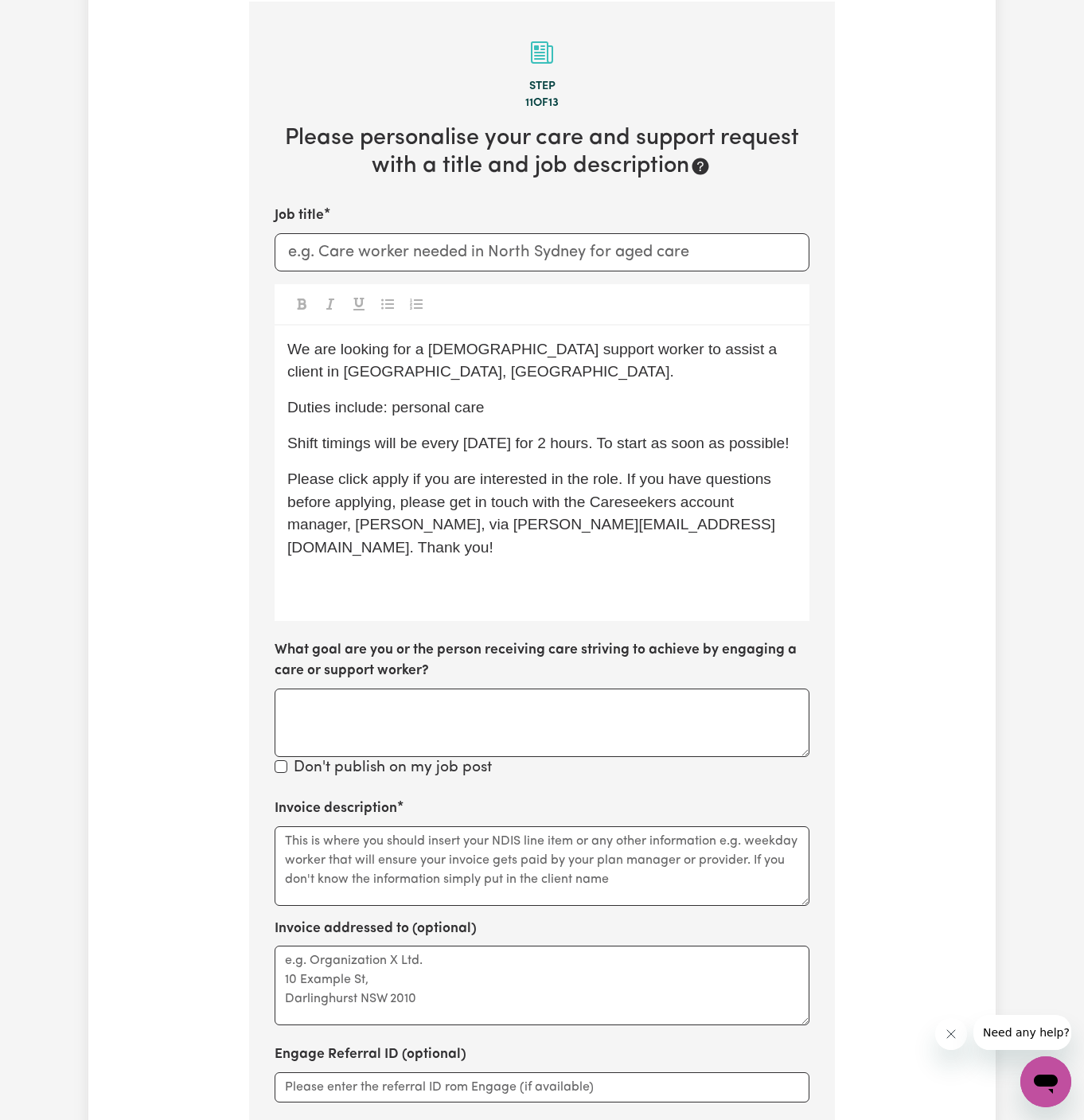
drag, startPoint x: 458, startPoint y: 419, endPoint x: 866, endPoint y: 412, distance: 408.1
click at [866, 412] on div "Tell us your care and support requirements Welcome to Careseekers. We are excit…" at bounding box center [542, 437] width 908 height 1802
click at [335, 432] on p "Shift timings will be every Monday and Wednesday, shift times to be discussed." at bounding box center [542, 444] width 510 height 23
click at [346, 435] on span "Shift timings will be every Monday and Wednesday, shift times to be discussed." at bounding box center [538, 443] width 502 height 17
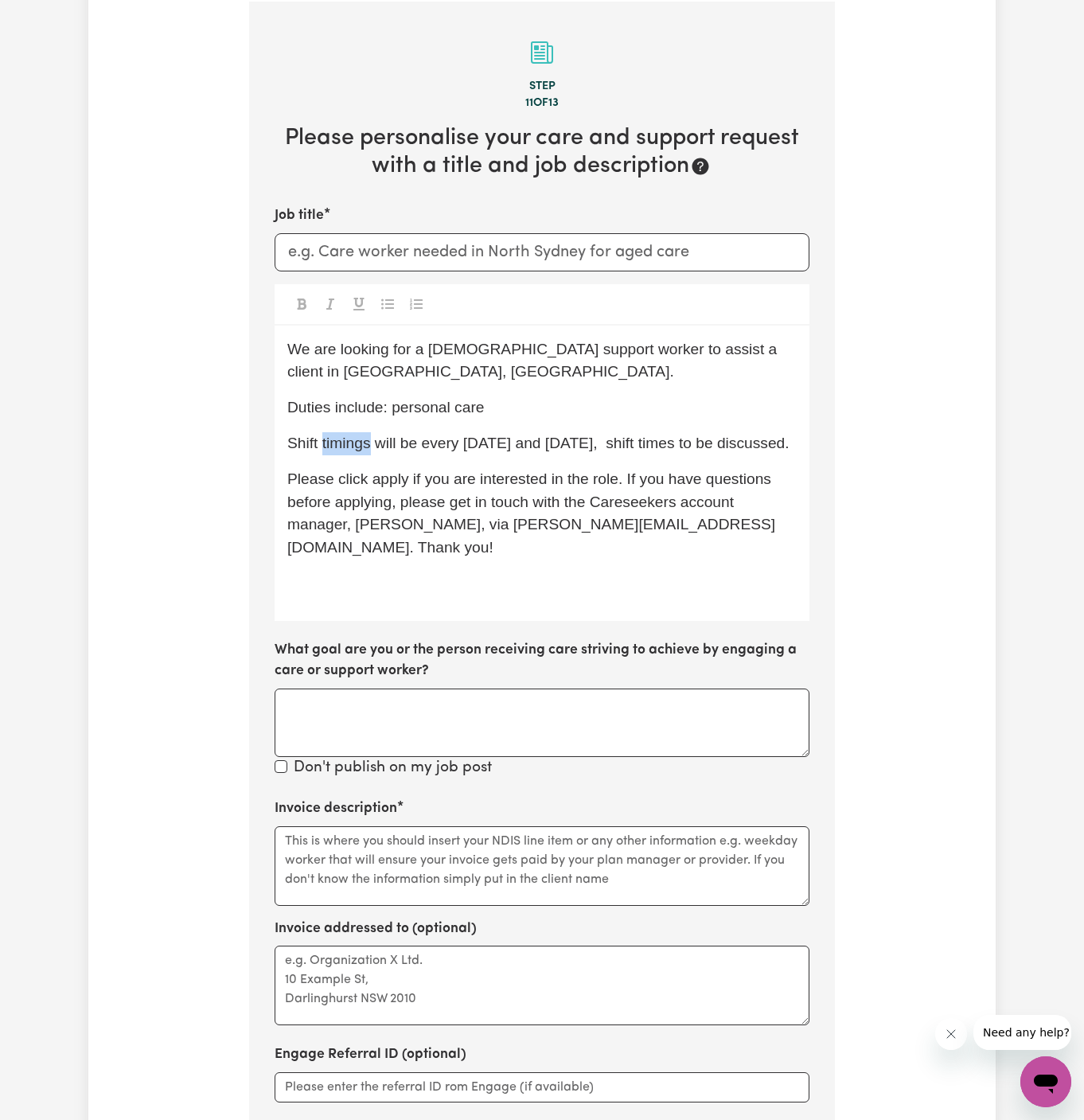
click at [346, 435] on span "Shift timings will be every Monday and Wednesday, shift times to be discussed." at bounding box center [538, 443] width 502 height 17
click at [464, 470] on span "Please click apply if you are interested in the role. If you have questions bef…" at bounding box center [531, 513] width 488 height 85
click at [794, 432] on p "Shifts will be every Monday and Wednesday, shift times to be discussed." at bounding box center [542, 444] width 510 height 23
click at [383, 468] on p "Please click apply if you are interested in the role. If you have questions bef…" at bounding box center [542, 513] width 510 height 92
click at [453, 572] on p "﻿" at bounding box center [542, 583] width 510 height 23
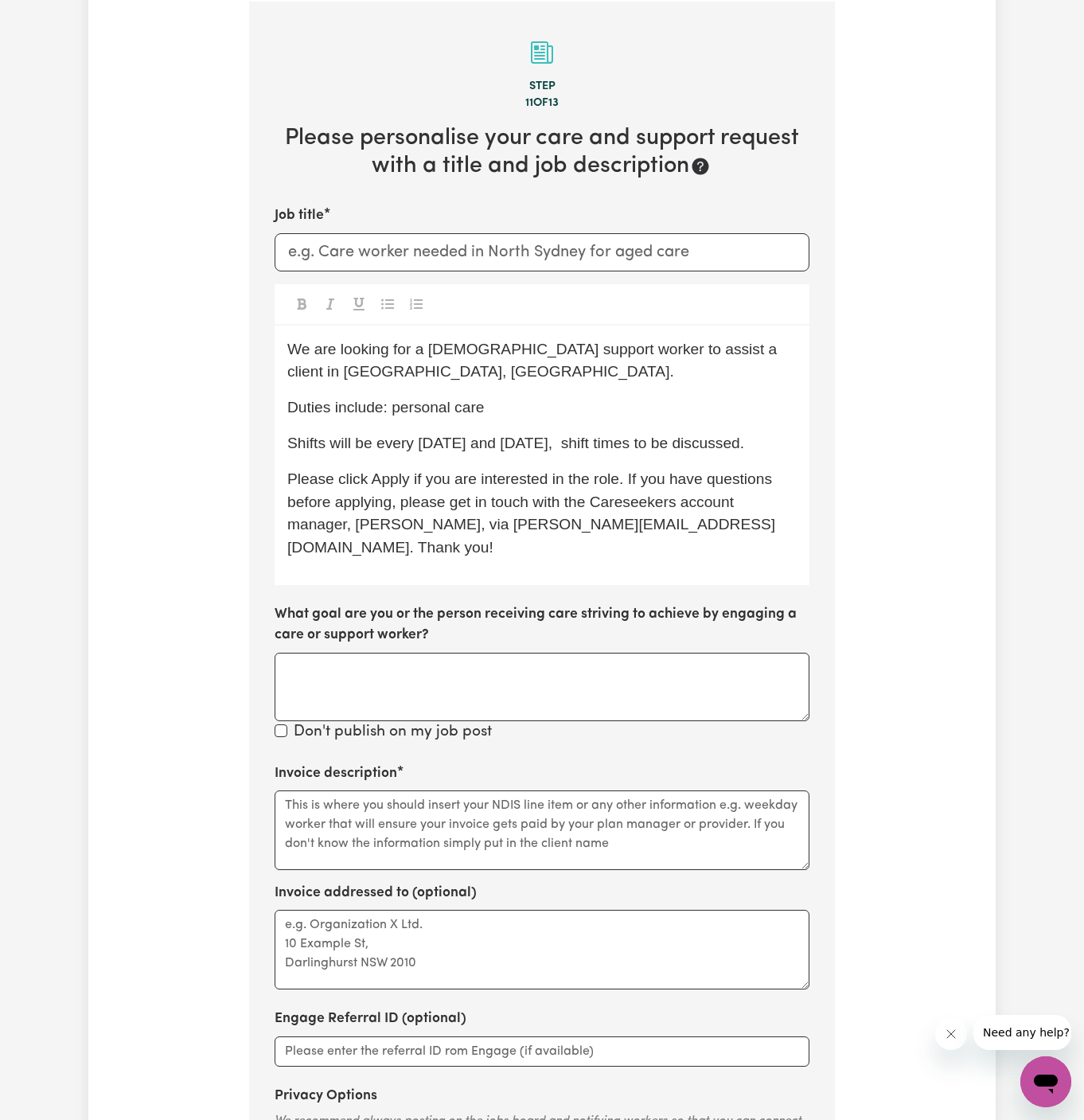
click at [630, 397] on p "Duties include: personal care" at bounding box center [542, 408] width 510 height 23
click at [528, 234] on input "Job title" at bounding box center [542, 251] width 535 height 38
click at [528, 241] on input "Job title" at bounding box center [542, 251] width 535 height 38
click at [758, 471] on p "Please click Apply if you are interested in the role. If you have questions bef…" at bounding box center [542, 513] width 510 height 92
click at [712, 345] on span "We are looking for a female support worker to assist a client in Welby, NSW." at bounding box center [534, 360] width 494 height 40
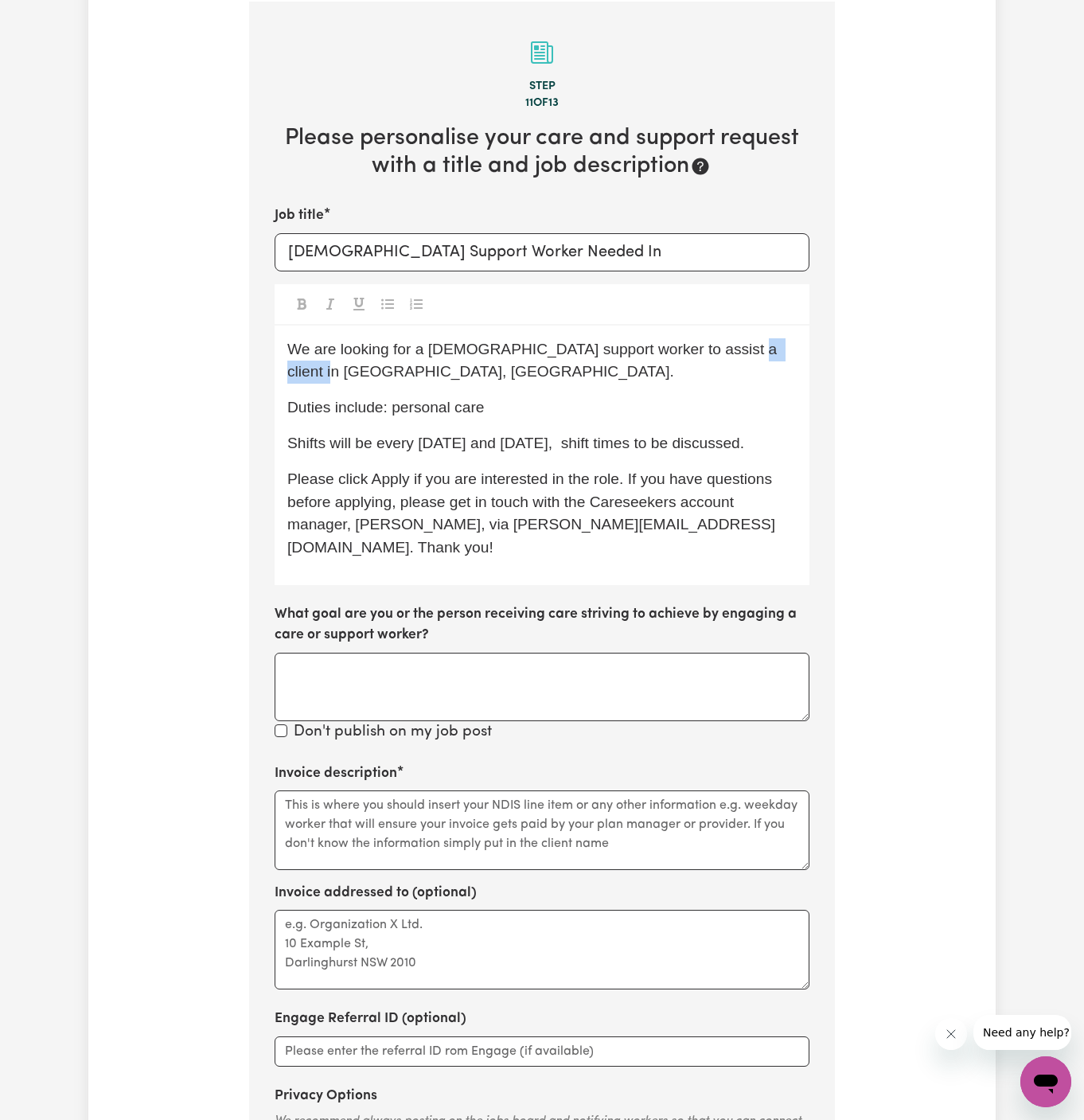
drag, startPoint x: 712, startPoint y: 345, endPoint x: 775, endPoint y: 352, distance: 63.4
click at [775, 352] on span "We are looking for a female support worker to assist a client in Welby, NSW." at bounding box center [534, 360] width 494 height 40
copy span "Welby, NSW"
click at [608, 269] on input "Female Support Worker Needed In" at bounding box center [542, 251] width 535 height 38
paste input "Welby, NSW"
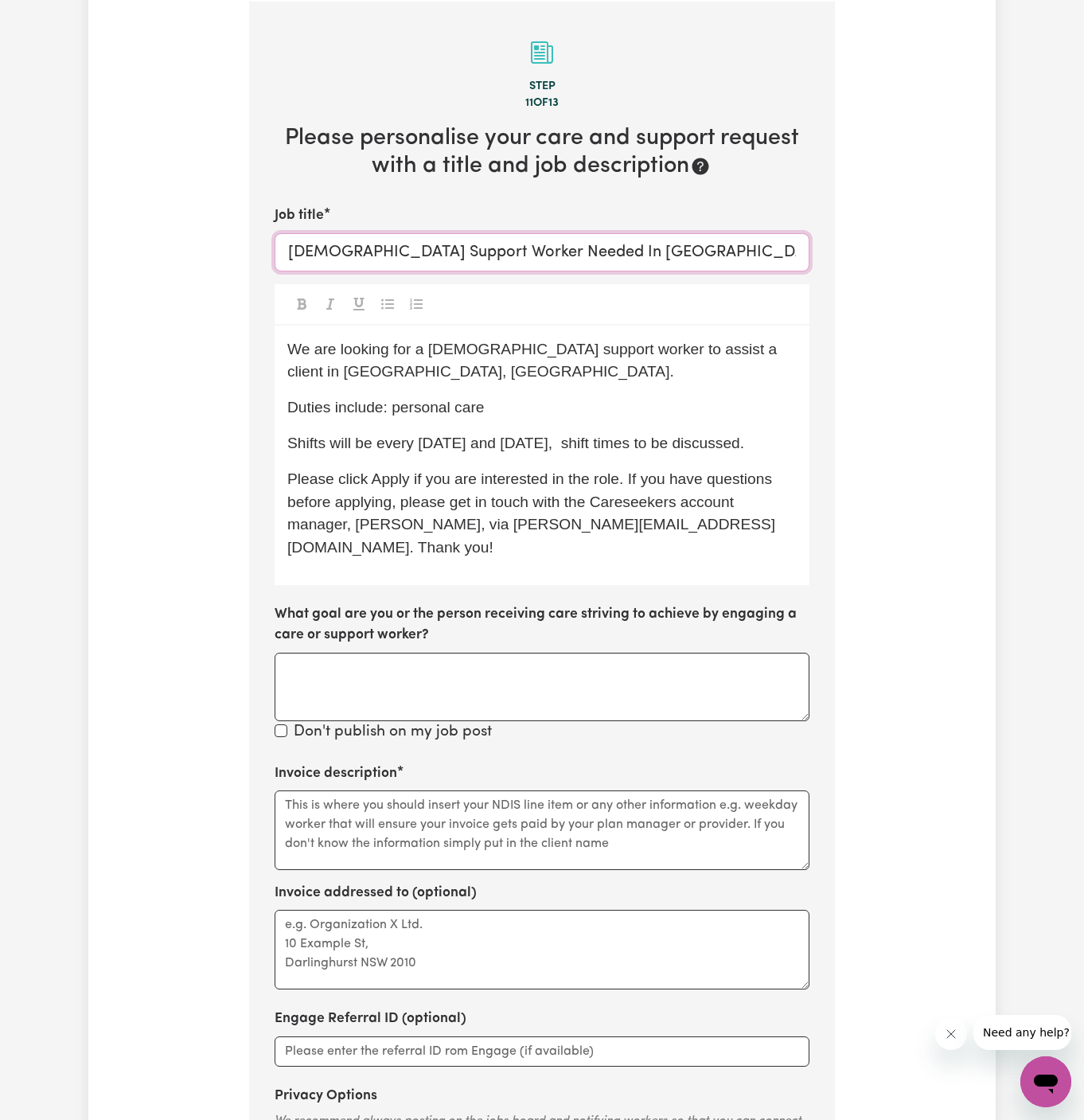
type input "Female Support Worker Needed In Welby, NSW"
click at [558, 790] on textarea "Invoice description" at bounding box center [542, 830] width 535 height 79
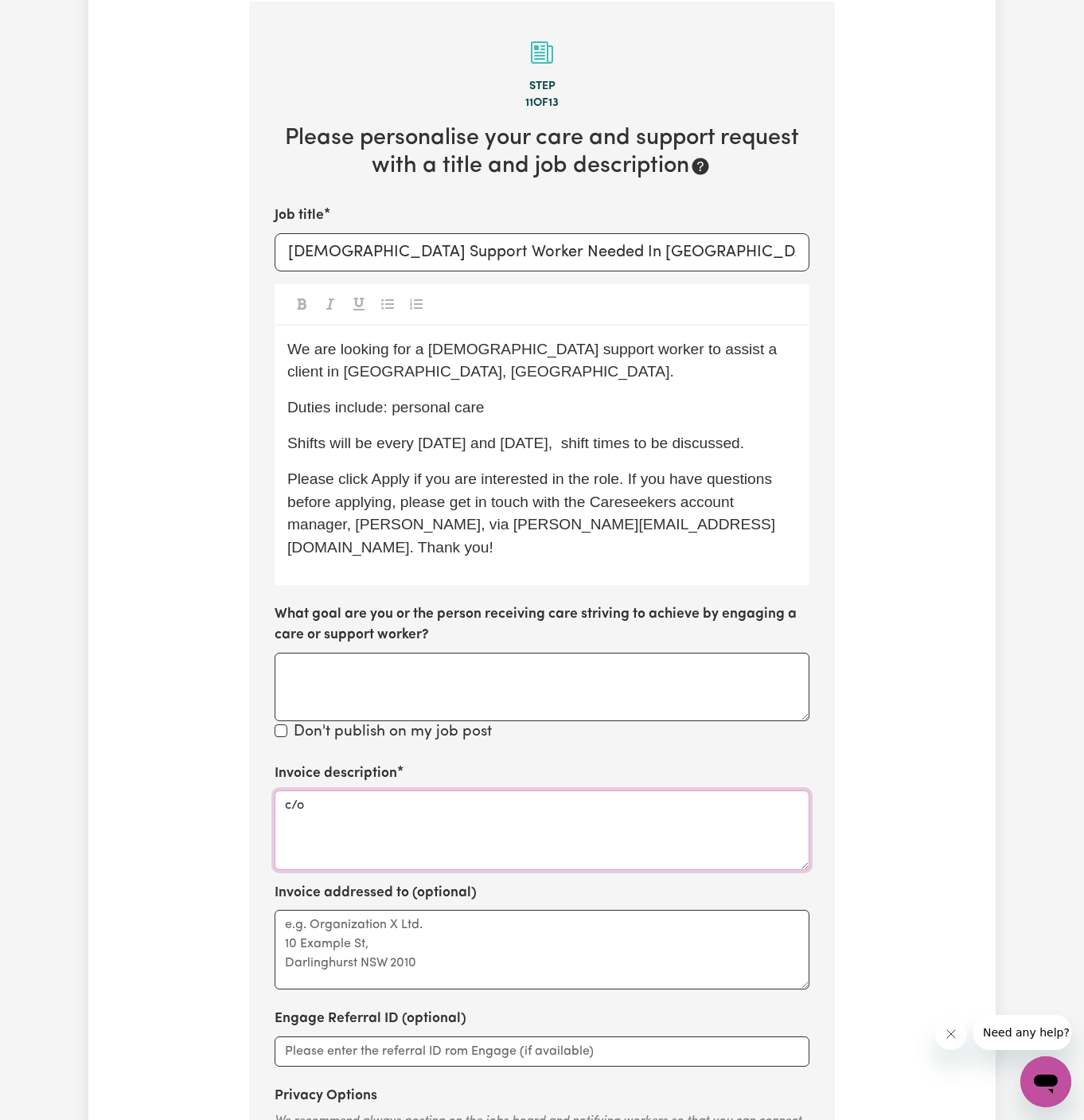
paste textarea "Chosen Family"
click at [363, 790] on textarea "c/o Chosen Family" at bounding box center [542, 830] width 535 height 79
type textarea "c/o Chosen Family"
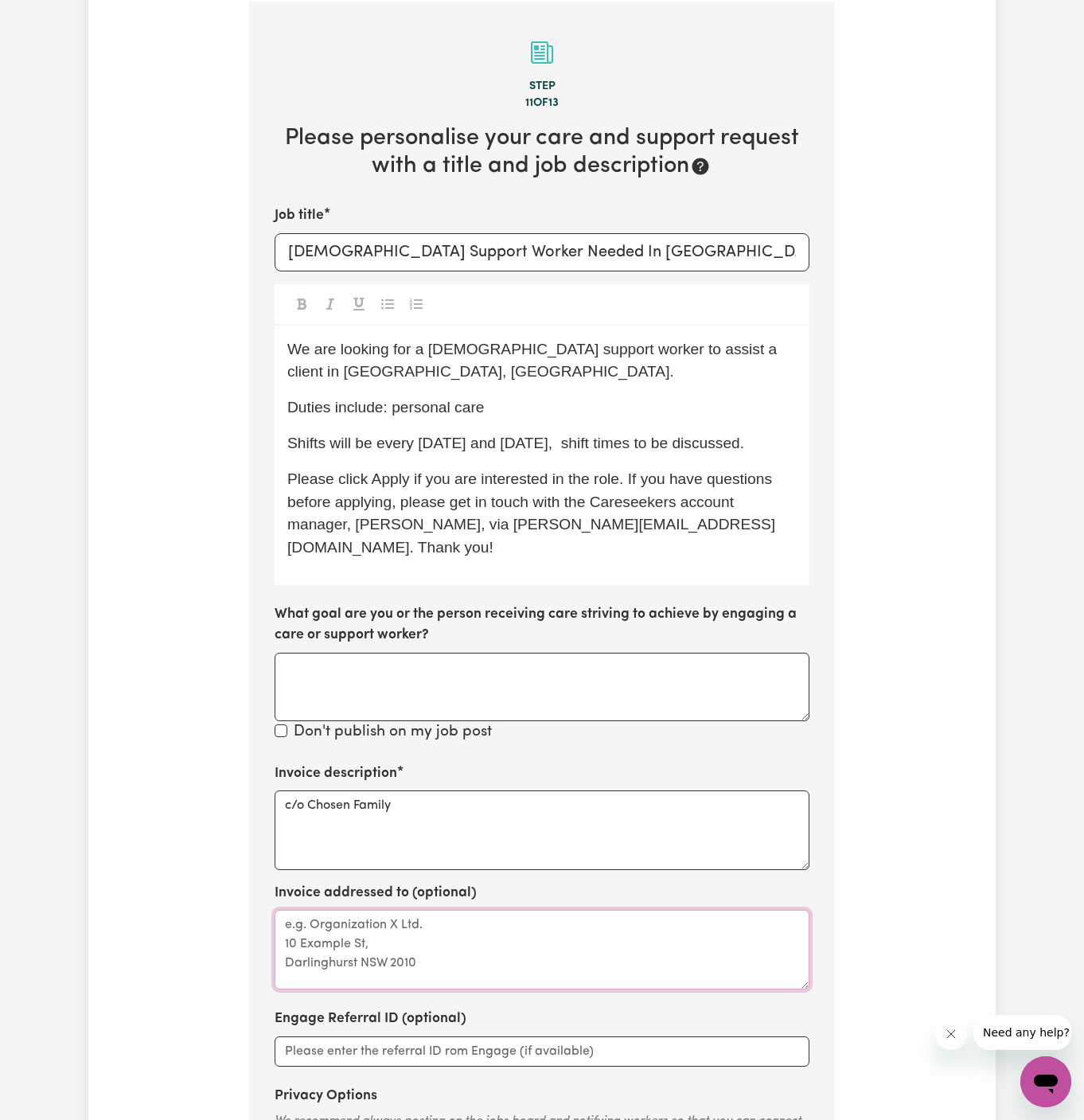
click at [387, 909] on textarea "Invoice addressed to (optional)" at bounding box center [542, 949] width 535 height 79
paste textarea "c/o Chosen Family"
type textarea "c/o Chosen Family"
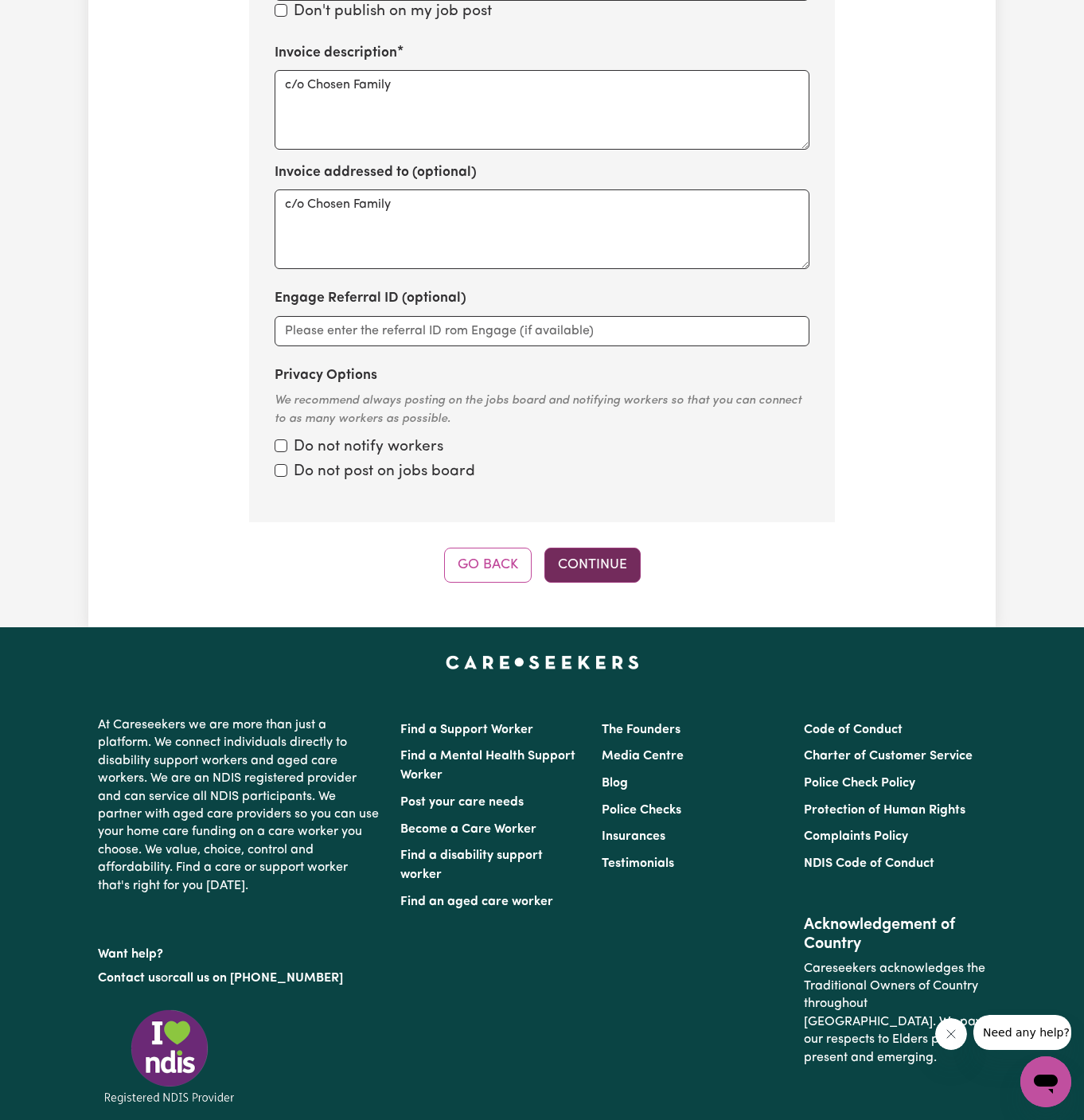
click at [617, 547] on button "Continue" at bounding box center [592, 564] width 97 height 35
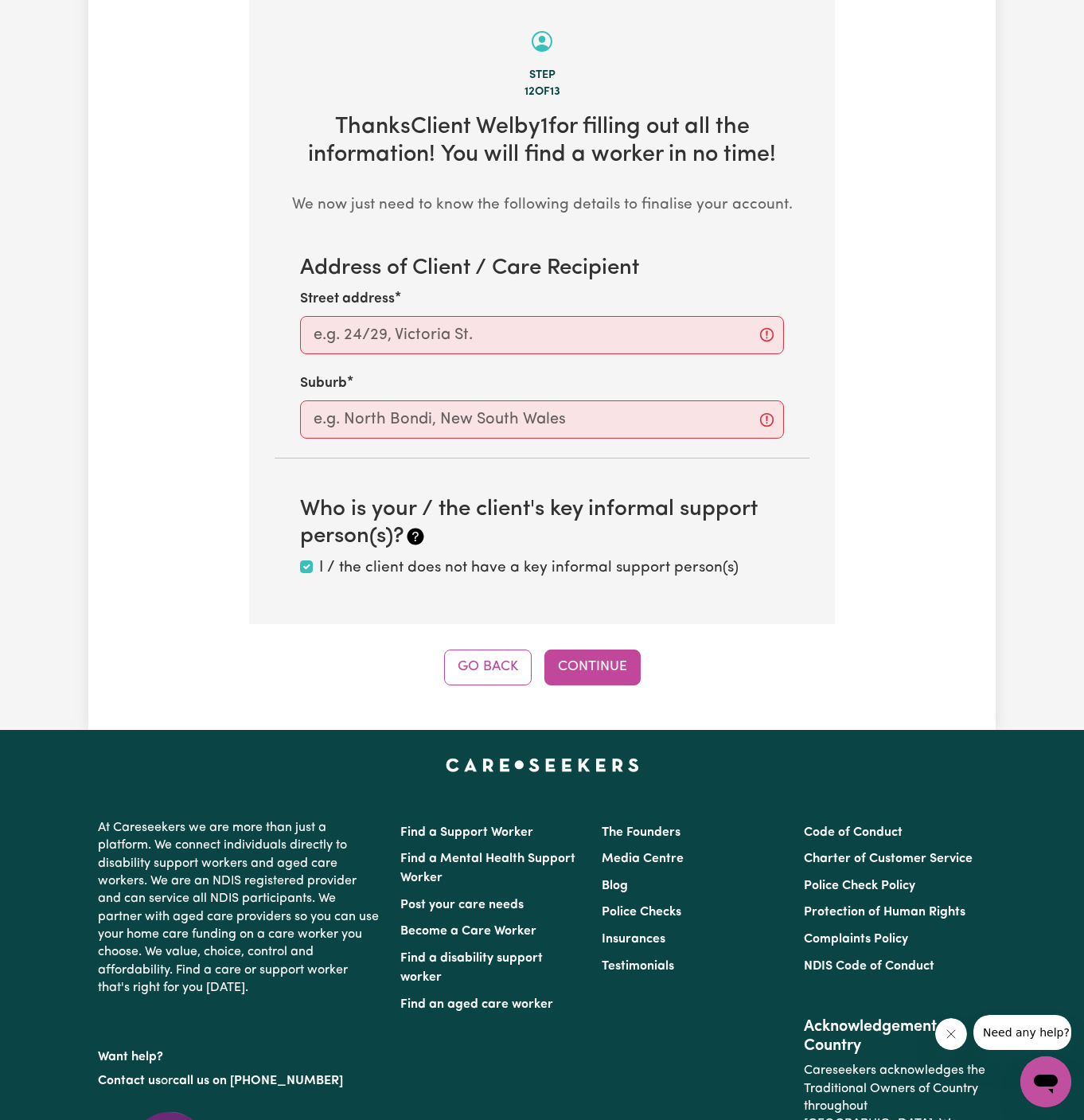
scroll to position [564, 0]
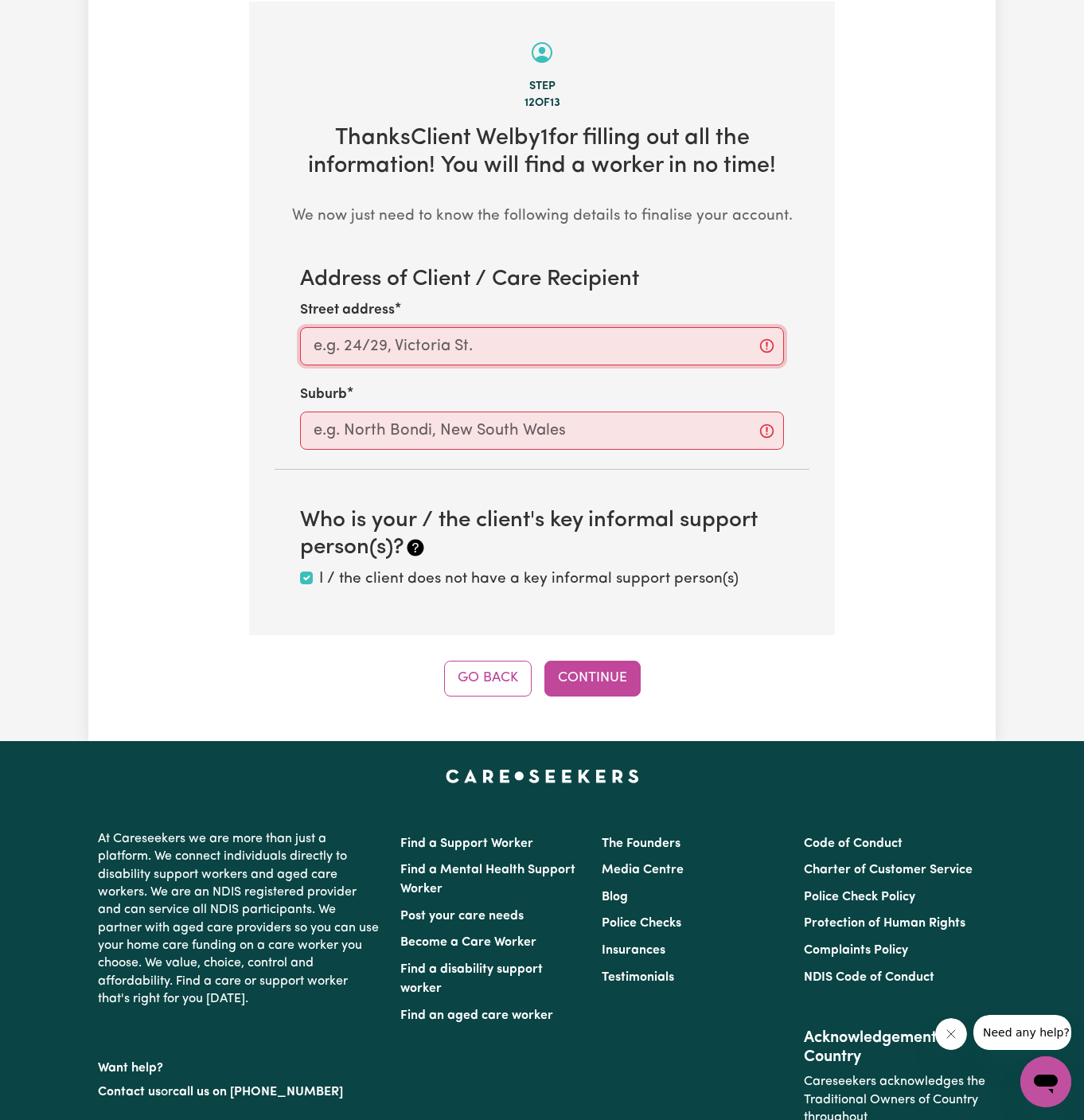
click at [702, 336] on input "Street address" at bounding box center [542, 345] width 484 height 38
paste input "Welby"
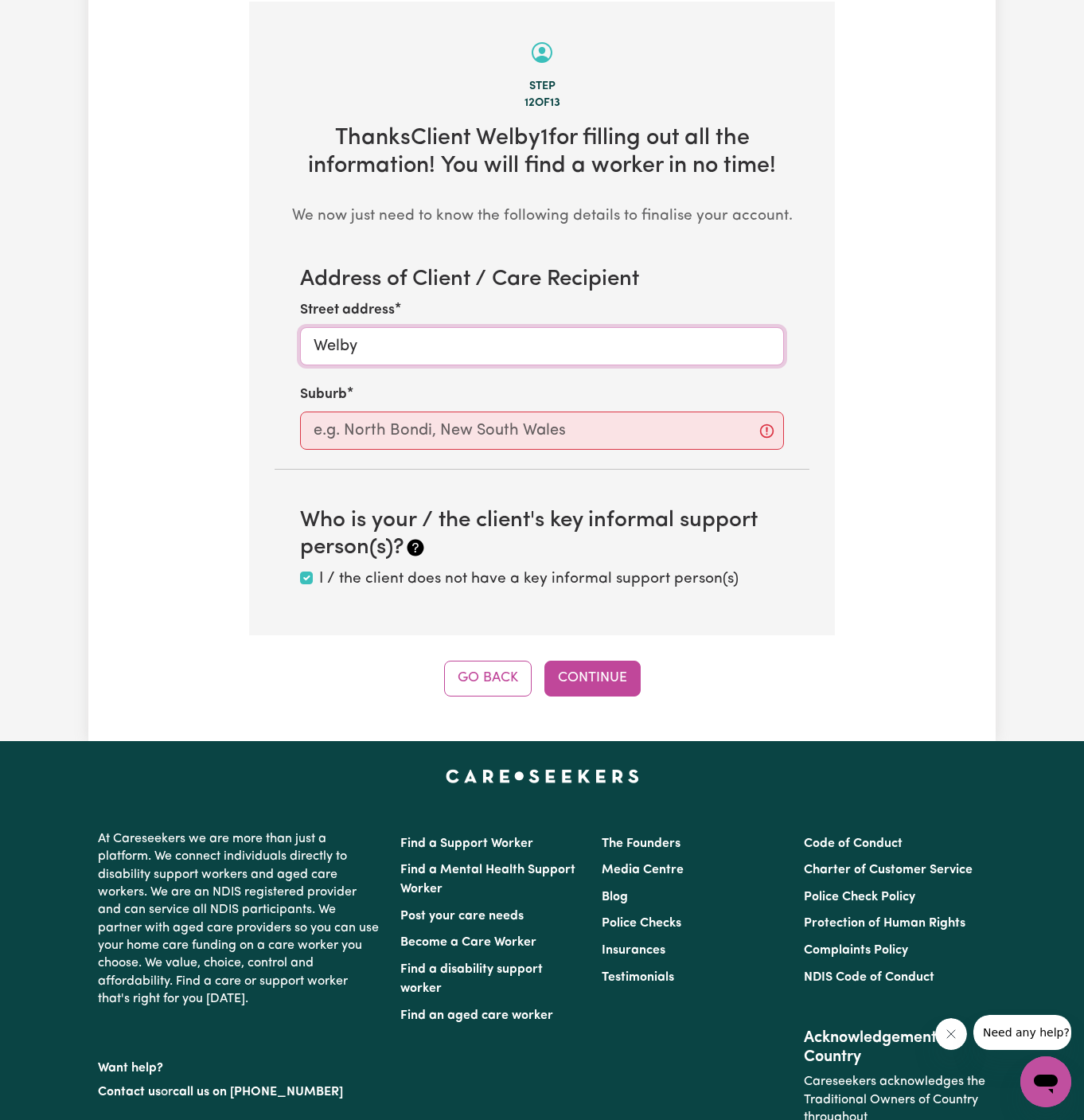
type input "Welby"
click at [630, 457] on div "Address of Client / Care Recipient Street address Welby Suburb Who is your / th…" at bounding box center [542, 428] width 535 height 324
click at [630, 455] on div "Address of Client / Care Recipient Street address Welby Suburb Who is your / th…" at bounding box center [542, 428] width 535 height 324
click at [648, 431] on input "text" at bounding box center [542, 430] width 484 height 38
paste input "Welby"
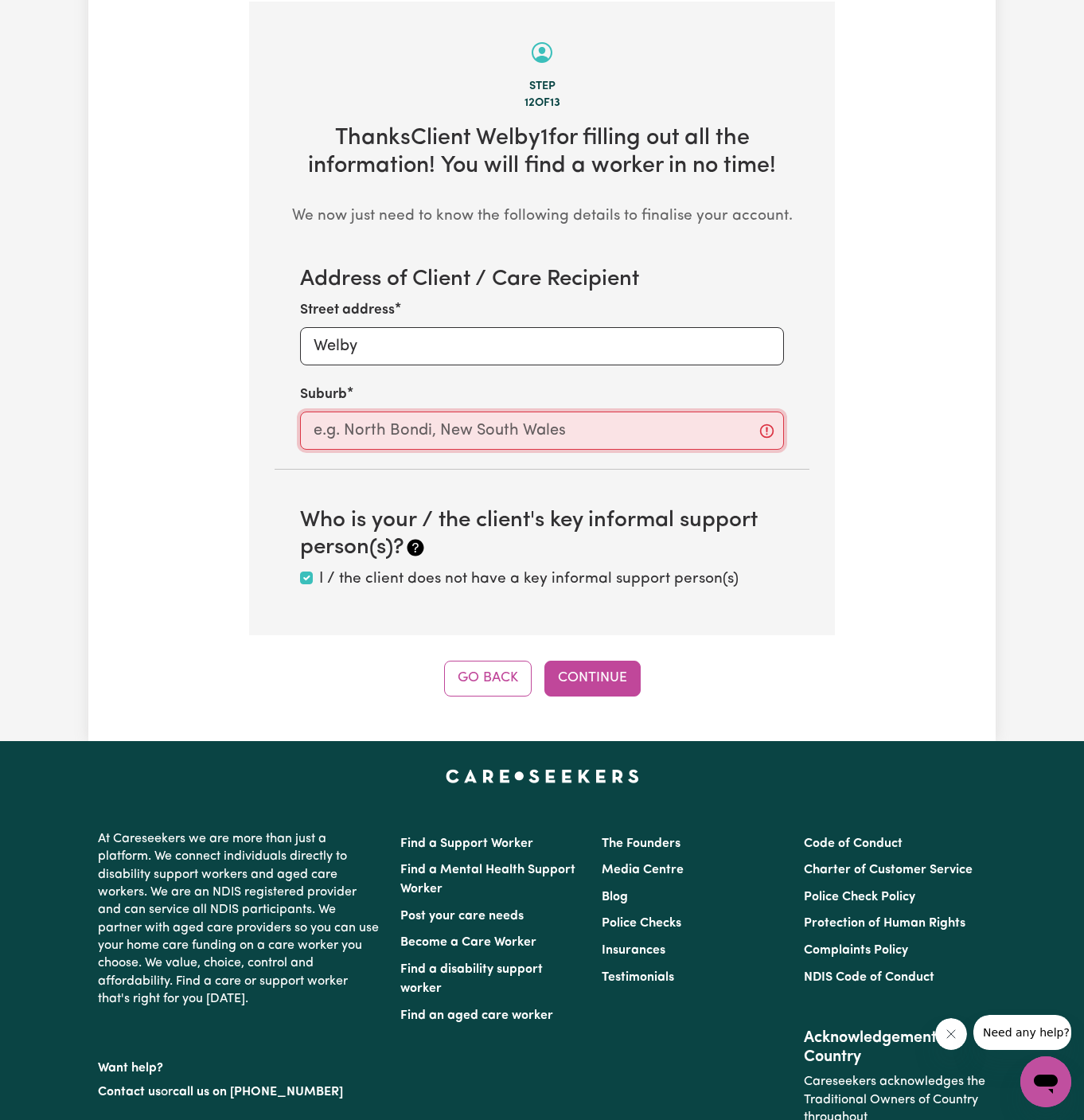
type input "Welby"
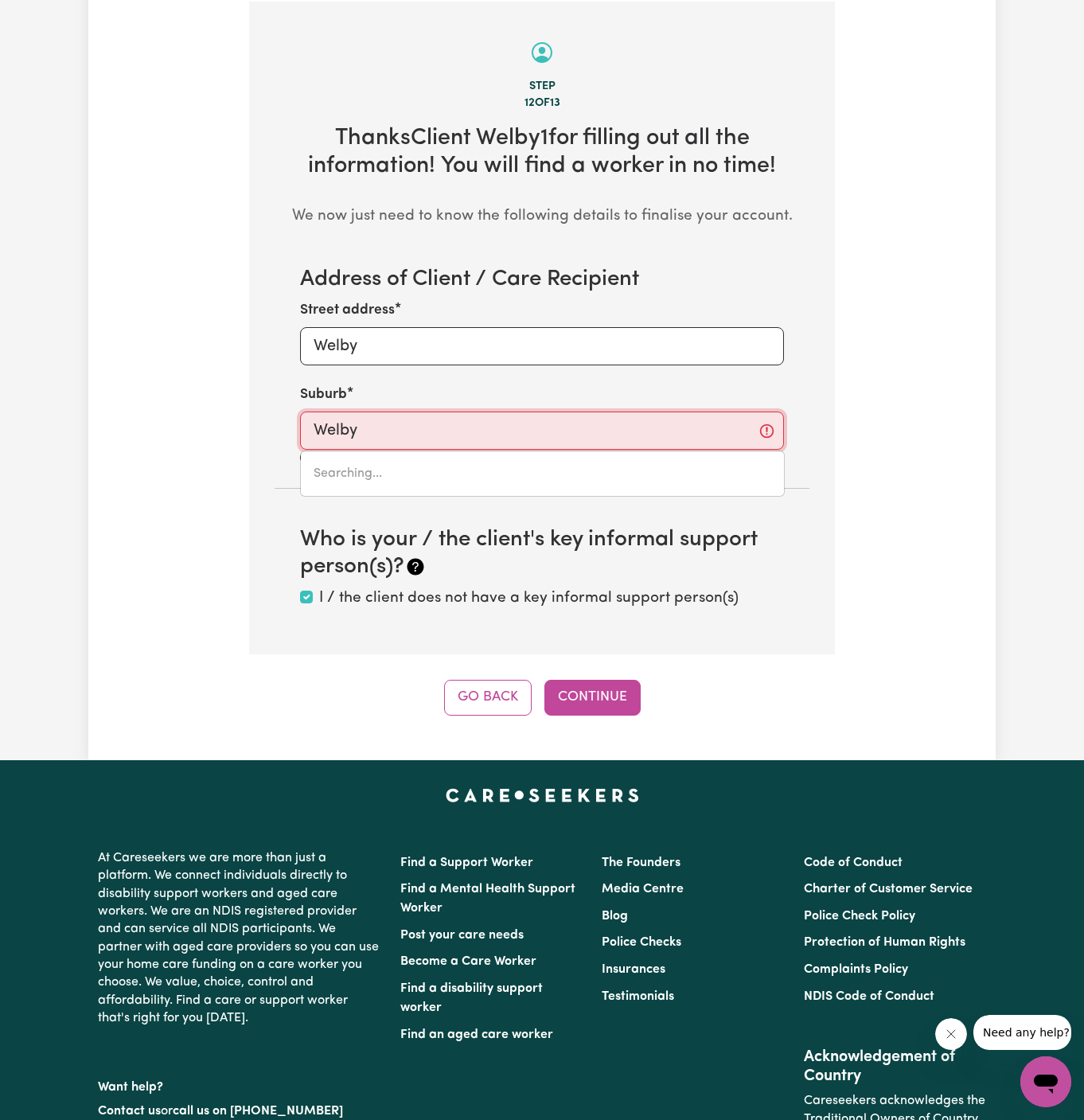
type input "Welby, New South Wales, 2575"
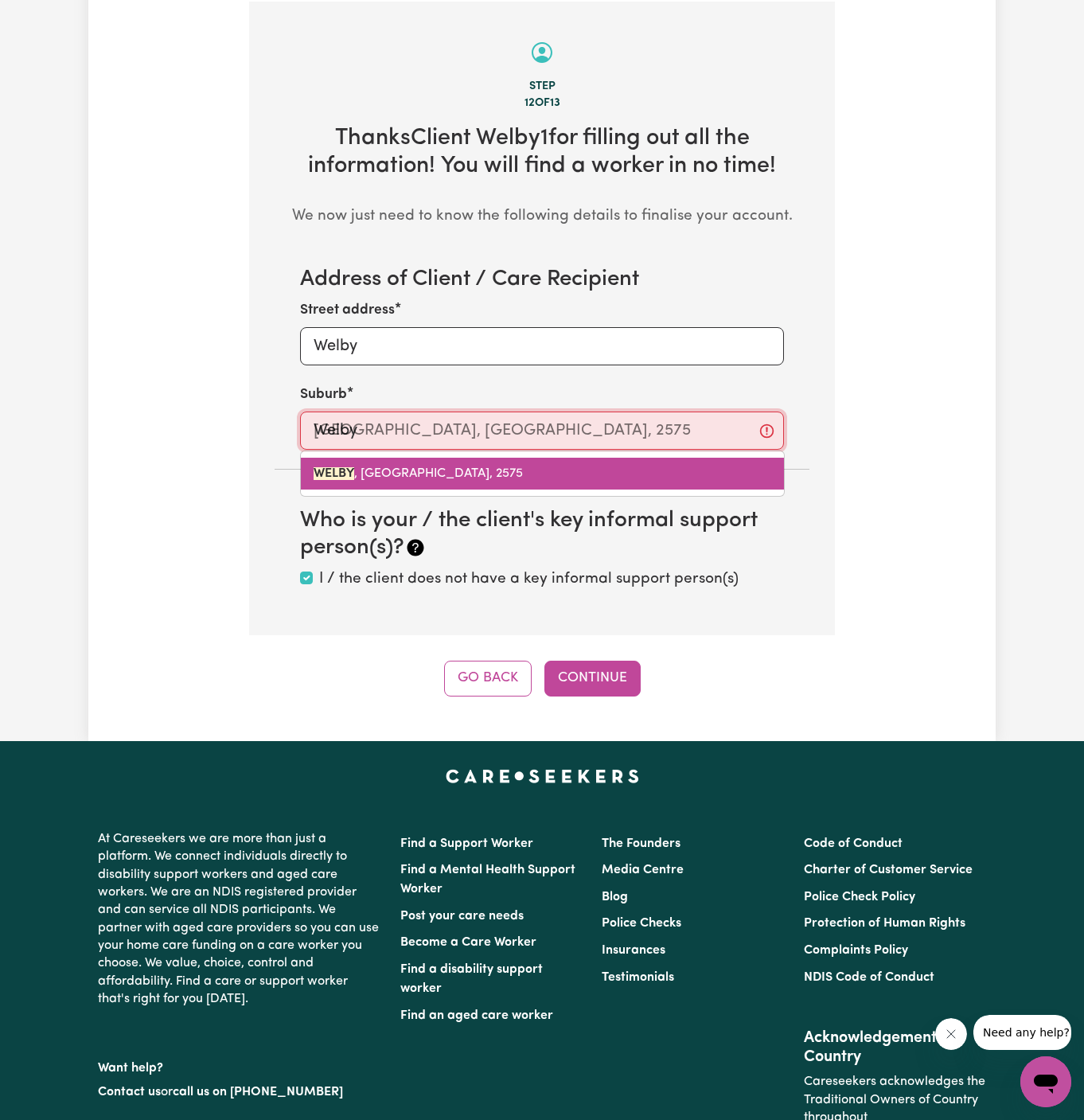
click at [454, 475] on span "WELBY , New South Wales, 2575" at bounding box center [419, 474] width 209 height 13
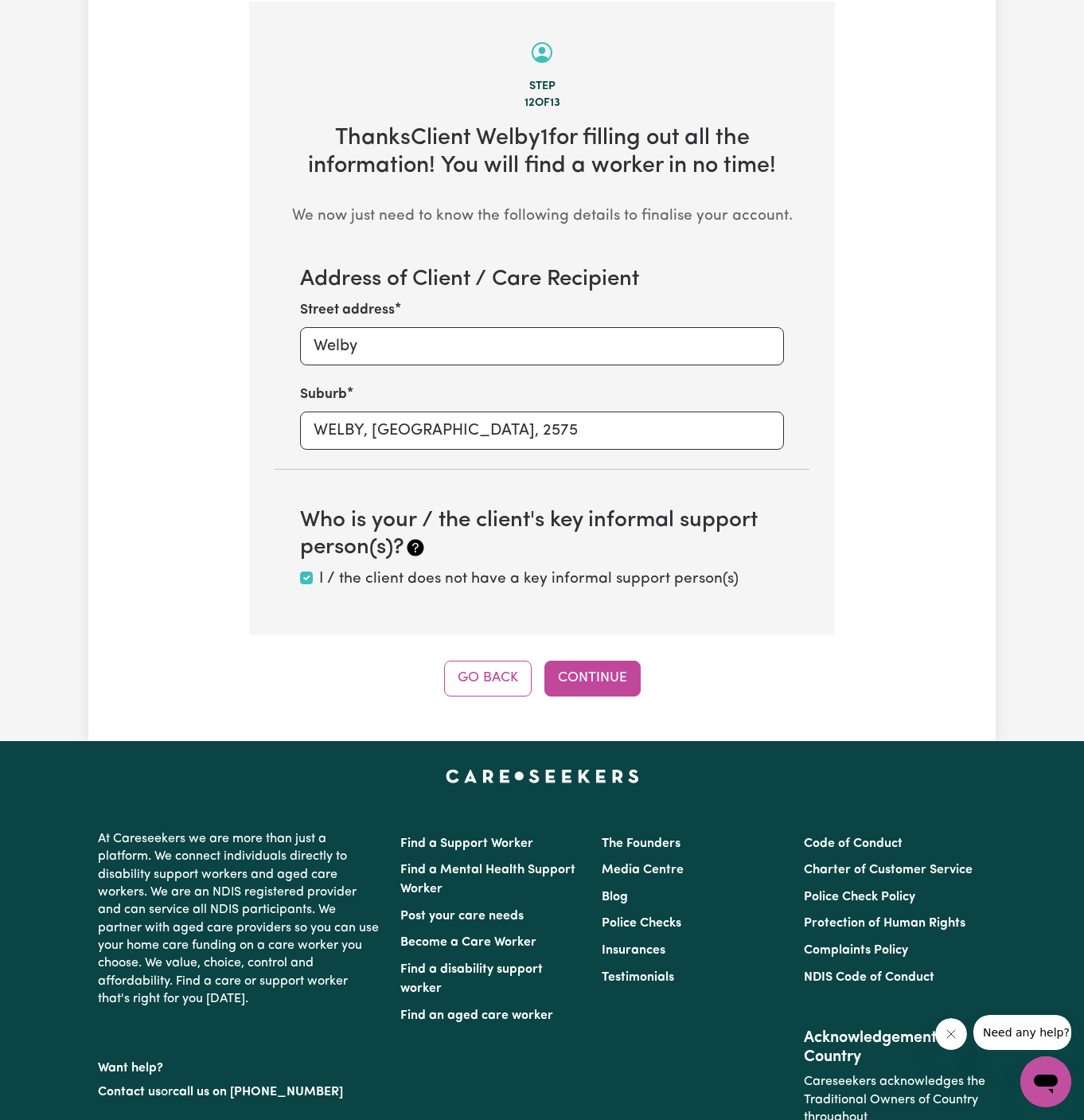
click at [639, 714] on div "Tell us your care and support requirements Welcome to Careseekers. We are excit…" at bounding box center [542, 116] width 908 height 1249
click at [604, 667] on button "Continue" at bounding box center [592, 677] width 97 height 35
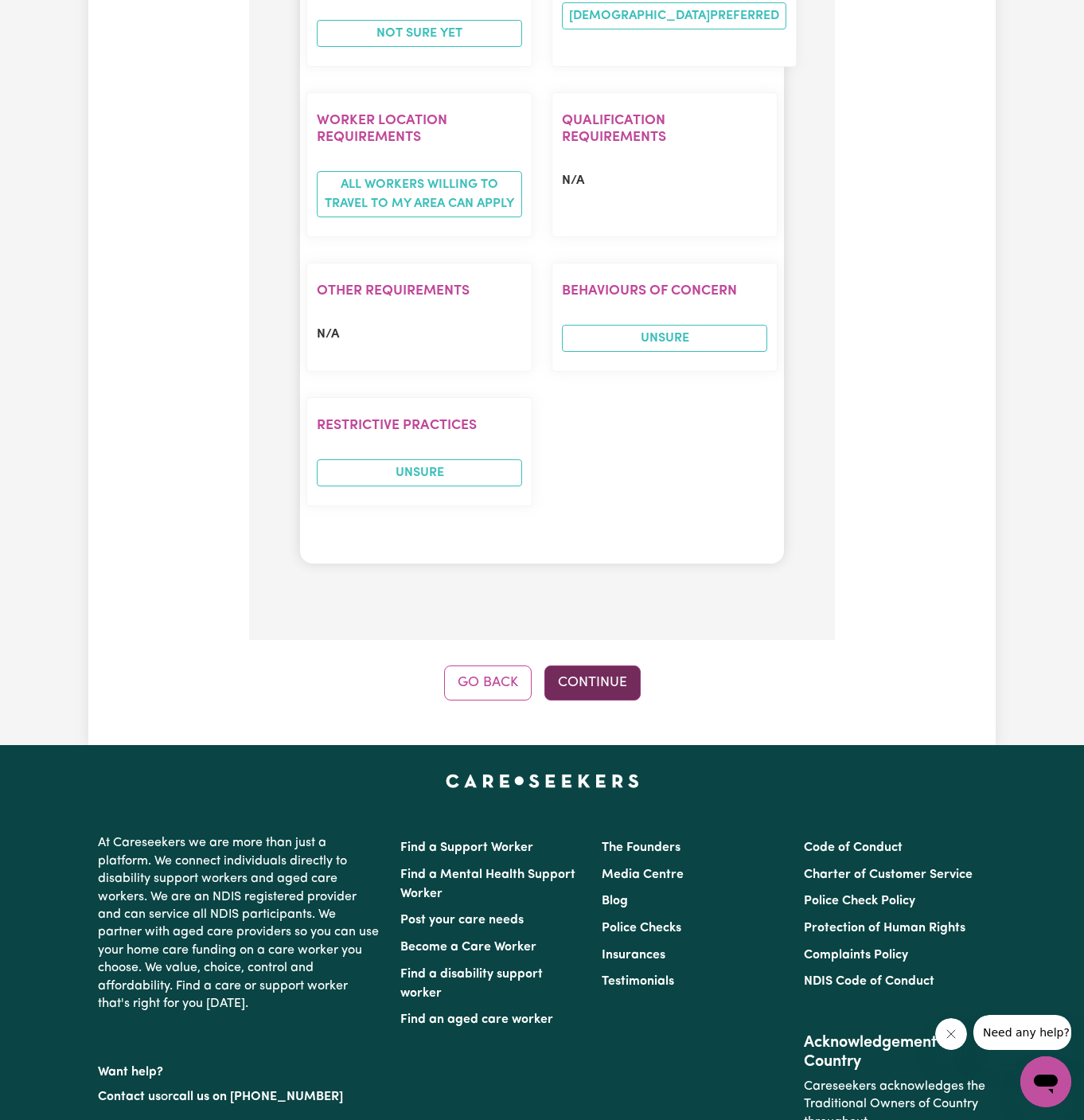
click at [597, 665] on button "Continue" at bounding box center [592, 682] width 97 height 35
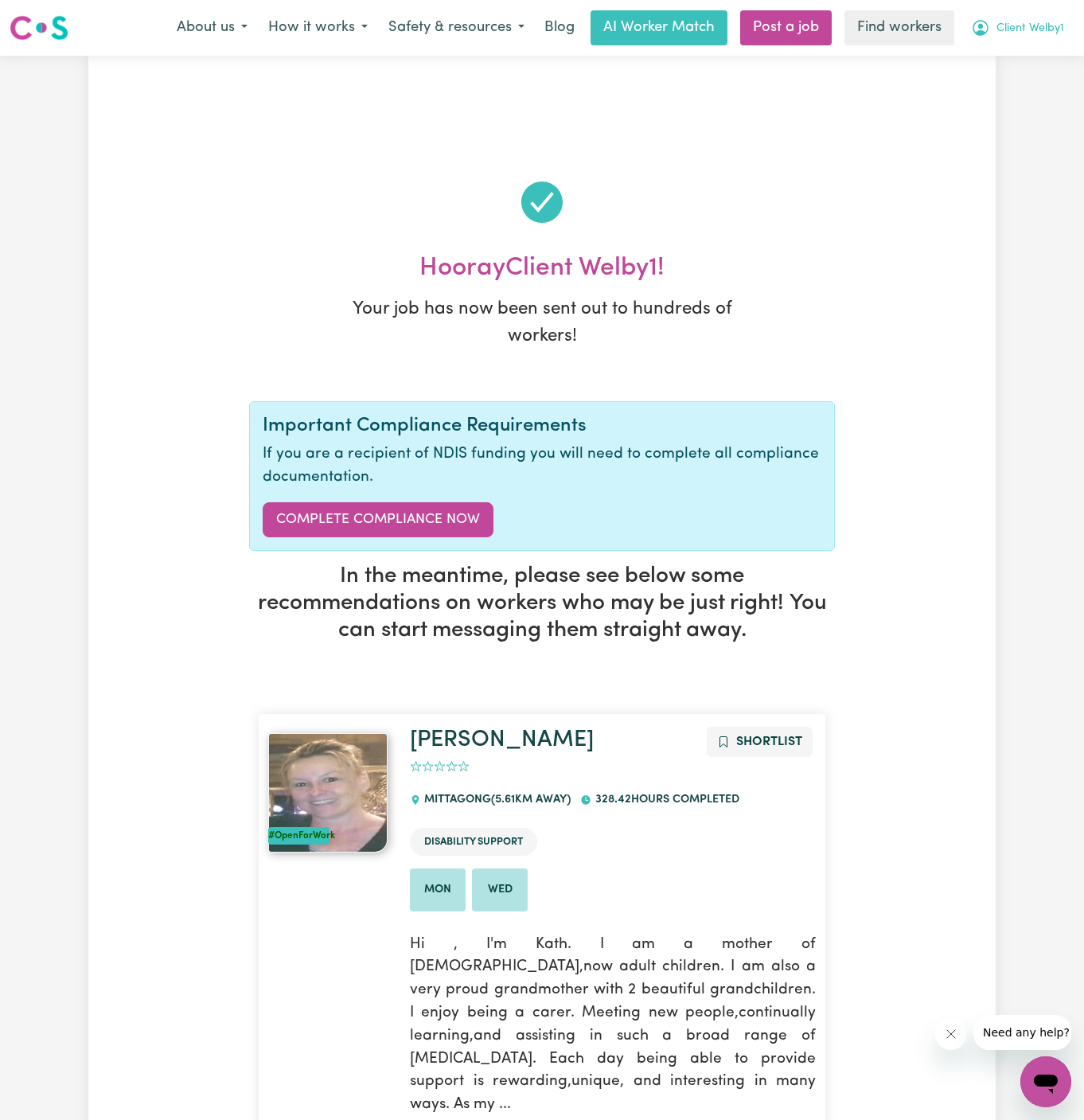
click at [1039, 29] on span "Client Welby1" at bounding box center [1030, 29] width 67 height 18
click at [1039, 58] on link "My Dashboard" at bounding box center [1011, 62] width 126 height 30
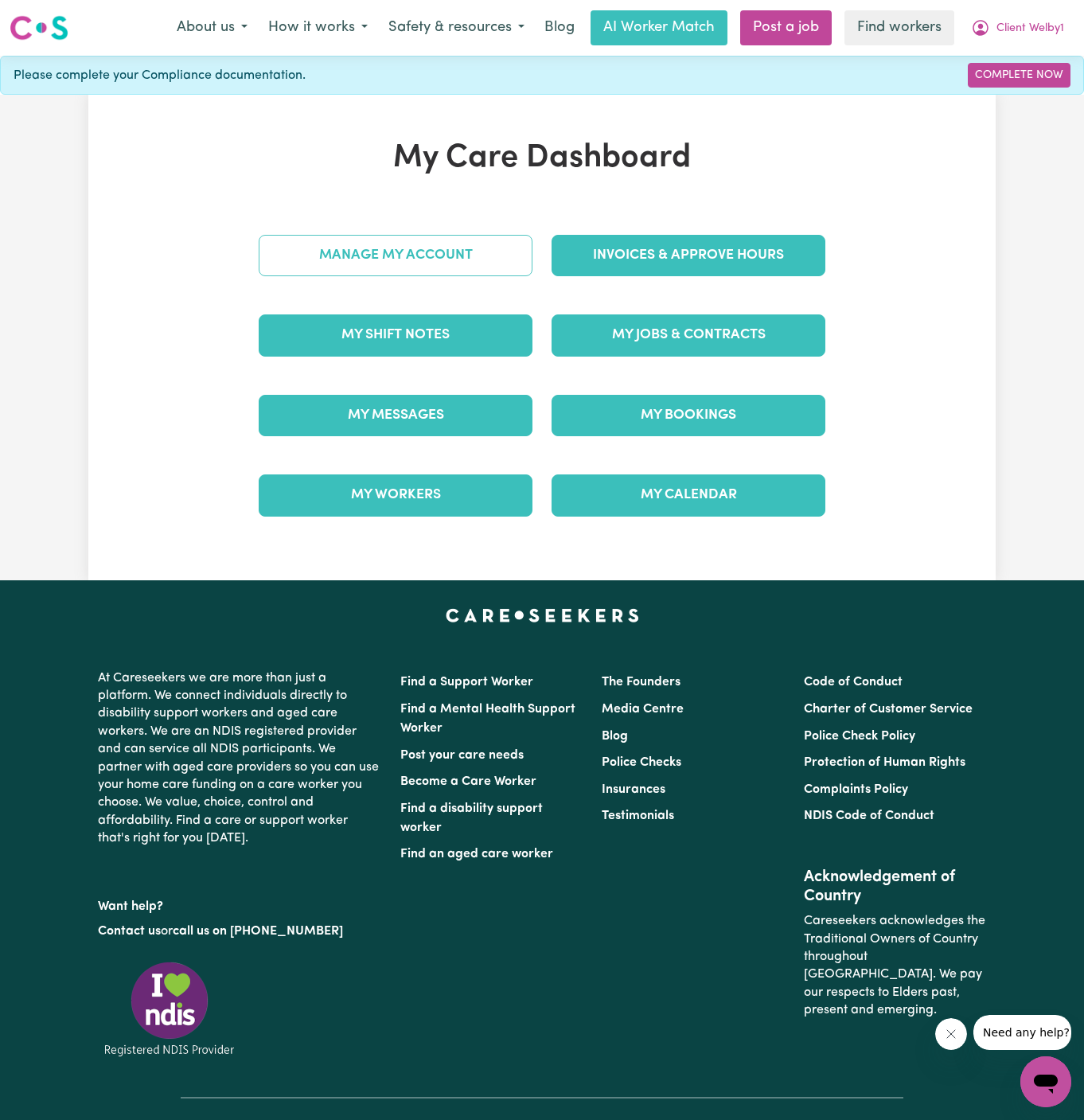
click at [461, 234] on link "Manage My Account" at bounding box center [396, 255] width 274 height 41
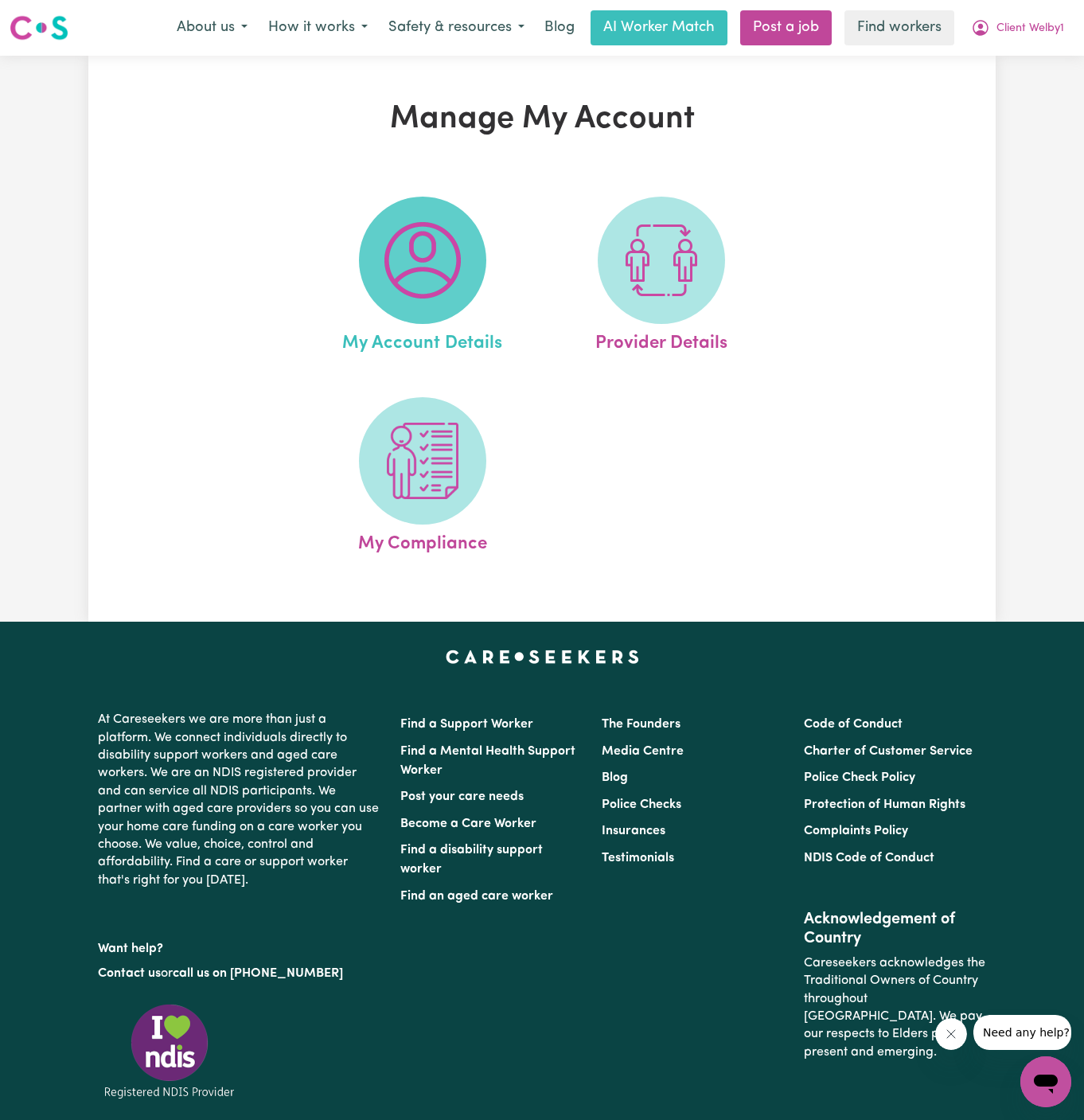
click at [458, 240] on img at bounding box center [423, 260] width 76 height 76
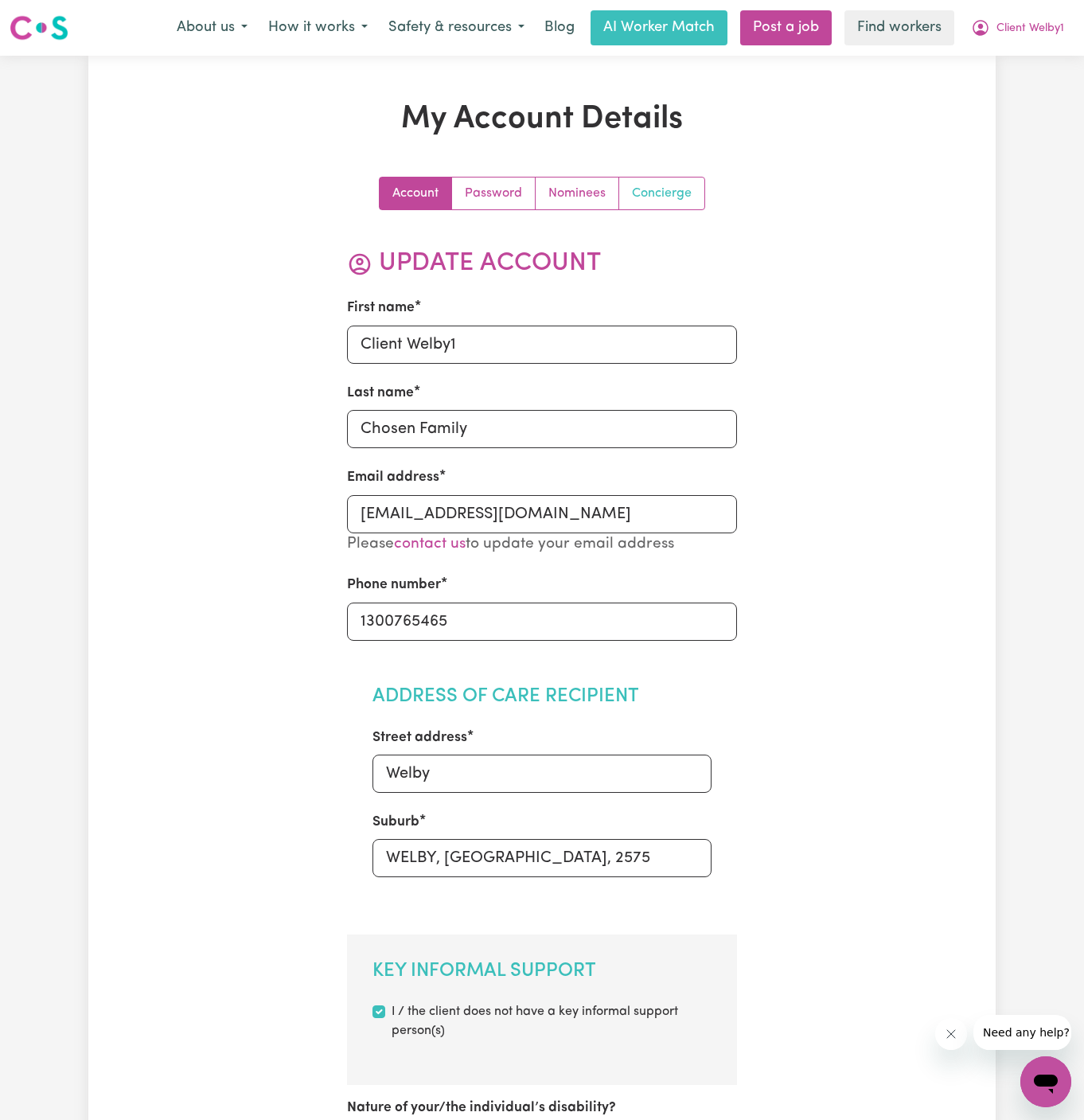
click at [654, 191] on link "Concierge" at bounding box center [661, 193] width 85 height 32
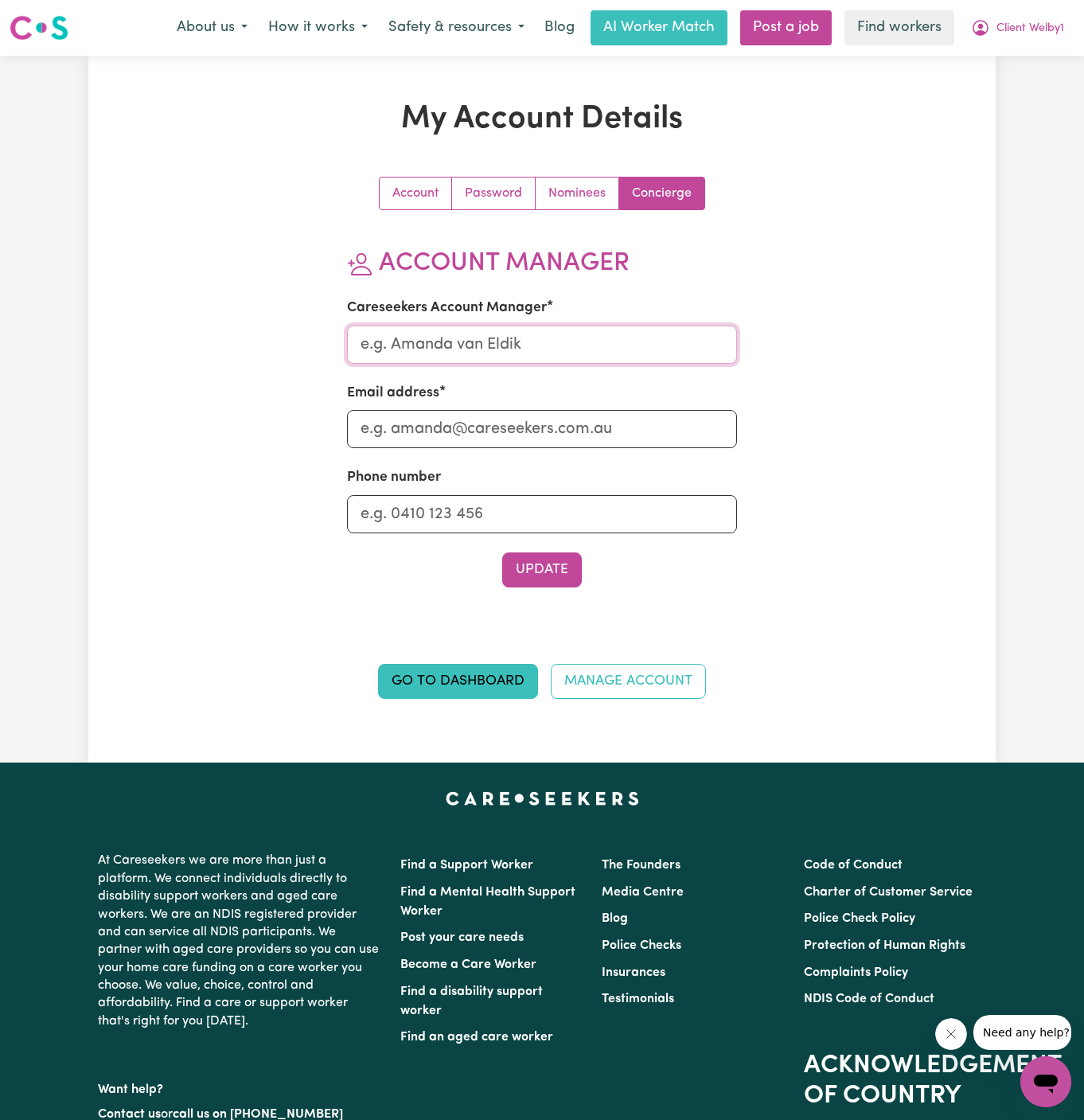
click at [562, 353] on input "Careseekers Account Manager" at bounding box center [543, 344] width 391 height 38
type input "Annie"
click at [564, 421] on input "Email address" at bounding box center [543, 428] width 391 height 38
type input "annie@careseekers.com.au"
click at [573, 509] on input "Phone number" at bounding box center [543, 513] width 391 height 38
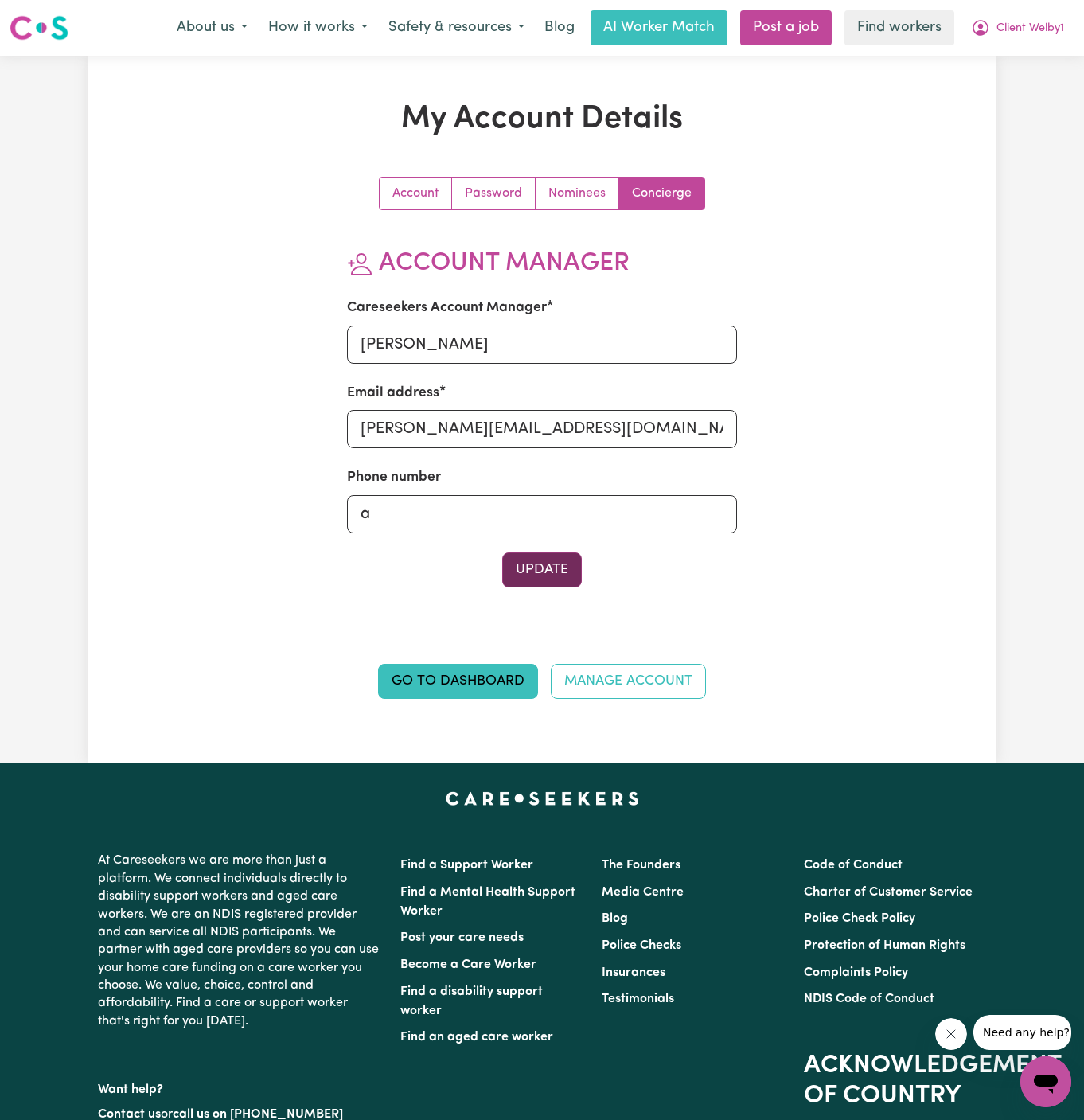
click at [561, 563] on button "Update" at bounding box center [542, 569] width 80 height 35
click at [546, 528] on input "a" at bounding box center [543, 513] width 391 height 38
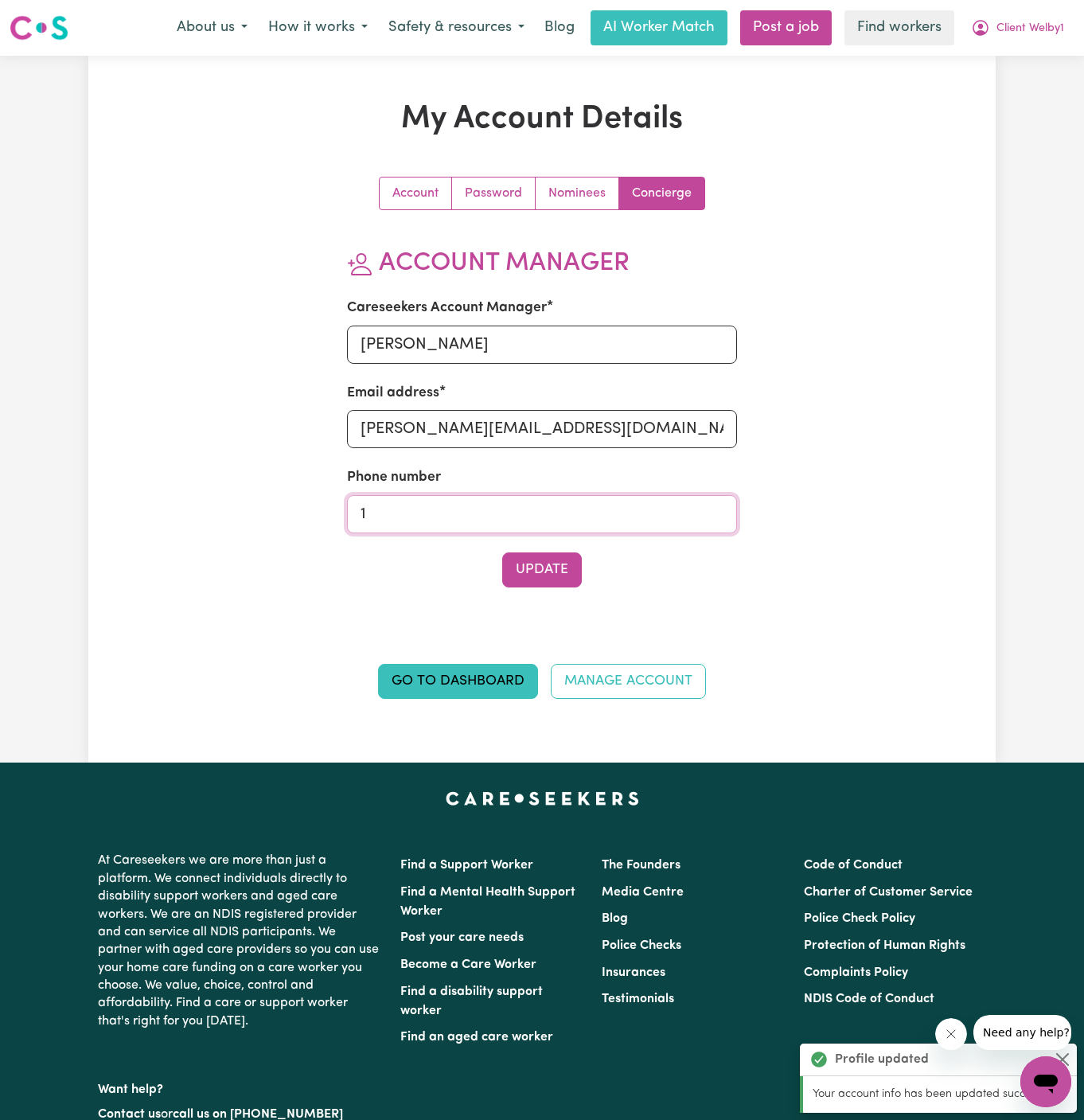
type input "1300765465"
click at [546, 568] on button "Update" at bounding box center [542, 569] width 80 height 35
click at [1028, 21] on span "Client Welby1" at bounding box center [1030, 29] width 67 height 18
click at [1028, 59] on link "My Dashboard" at bounding box center [1011, 62] width 126 height 30
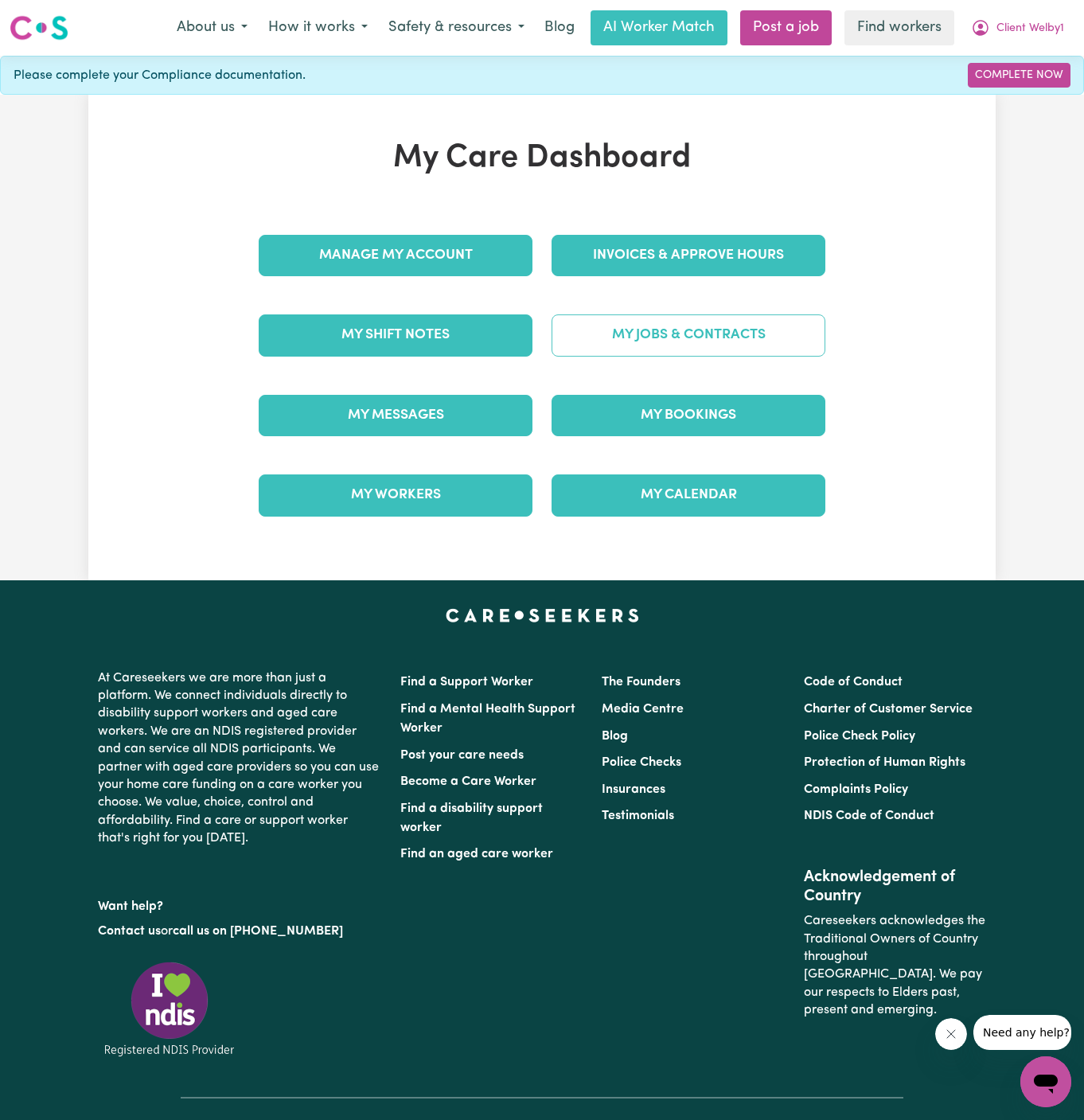
click at [654, 334] on link "My Jobs & Contracts" at bounding box center [689, 335] width 274 height 41
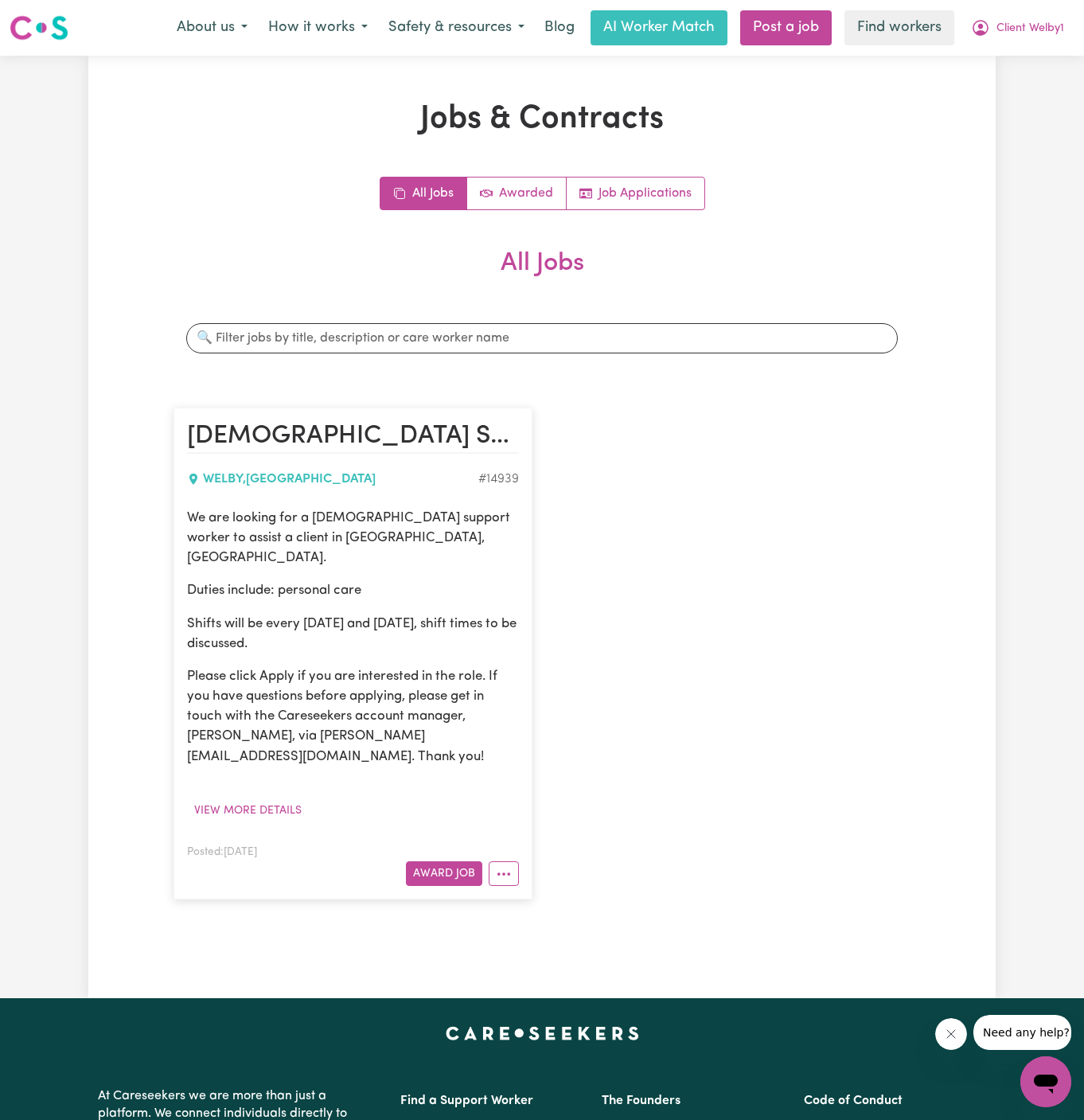
click at [414, 590] on div "We are looking for a female support worker to assist a client in Welby, NSW. Du…" at bounding box center [353, 637] width 332 height 259
drag, startPoint x: 188, startPoint y: 513, endPoint x: 444, endPoint y: 613, distance: 274.8
click at [444, 613] on div "We are looking for a female support worker to assist a client in Welby, NSW. Du…" at bounding box center [353, 637] width 332 height 259
copy div "We are looking for a female support worker to assist a client in Welby, NSW. Du…"
click at [1035, 12] on button "Client Welby1" at bounding box center [1017, 28] width 114 height 33
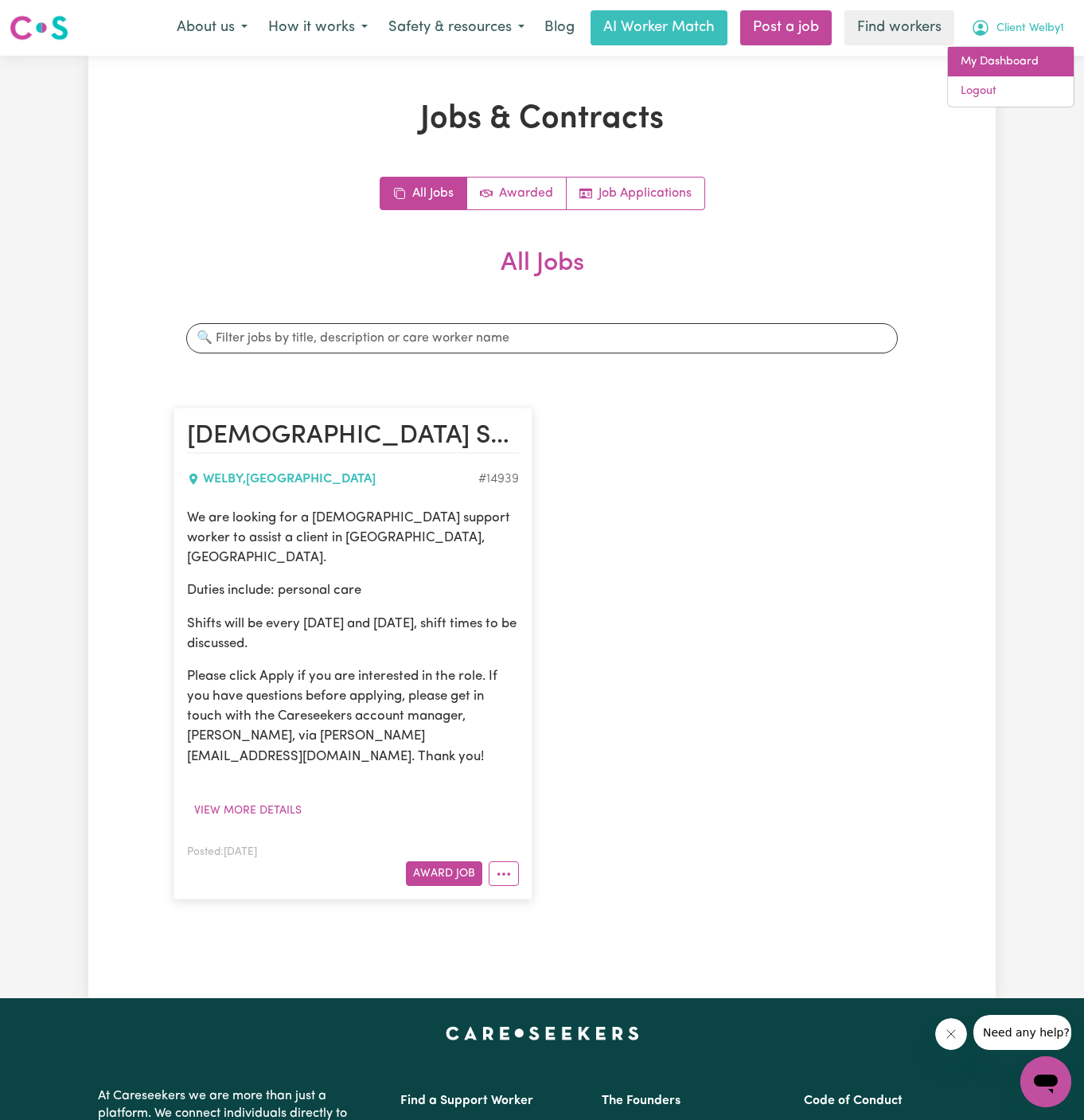
click at [1035, 59] on link "My Dashboard" at bounding box center [1011, 62] width 126 height 30
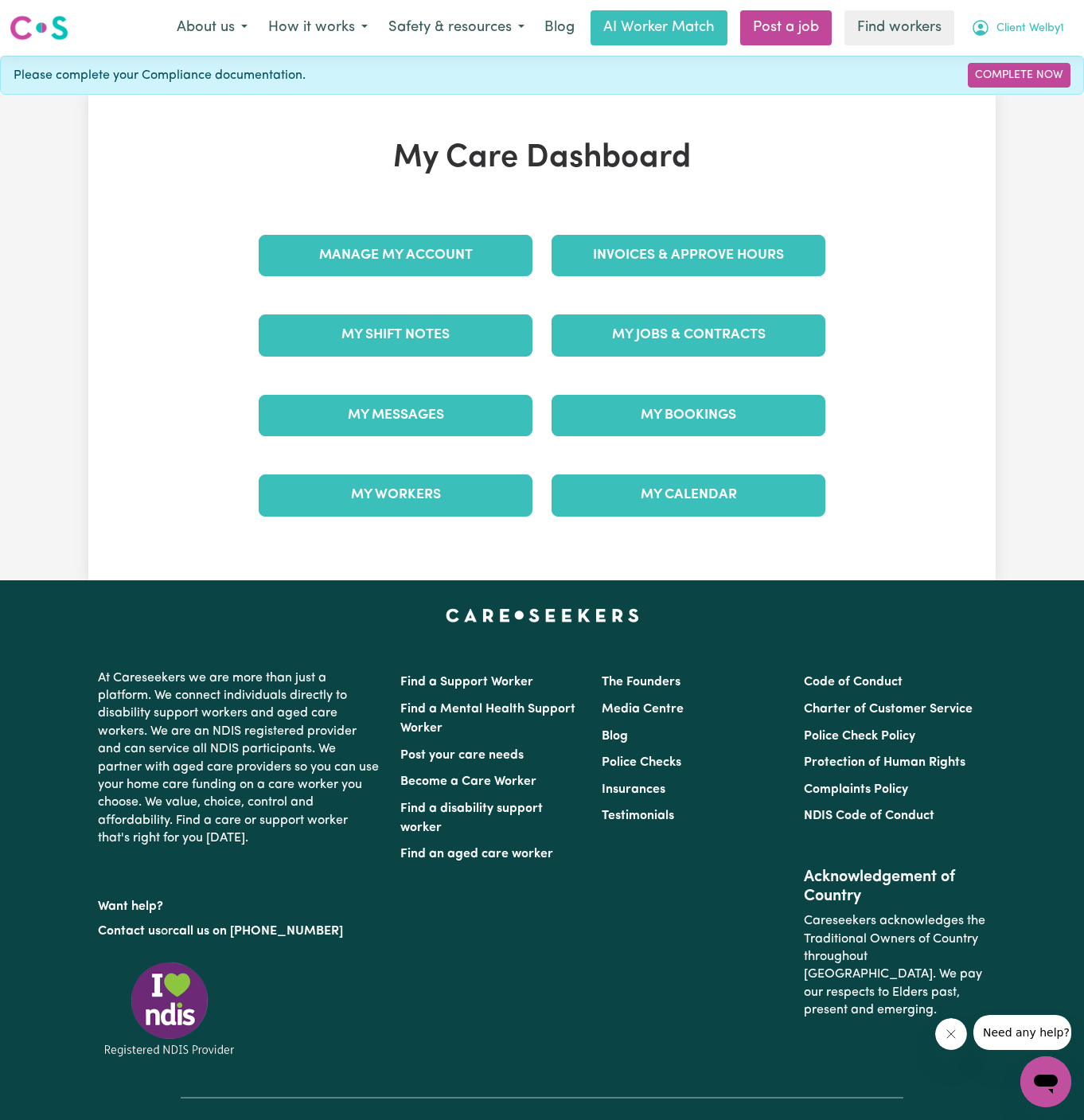
click at [1036, 27] on span "Client Welby1" at bounding box center [1030, 29] width 67 height 18
click at [1036, 96] on link "Logout" at bounding box center [1011, 91] width 126 height 30
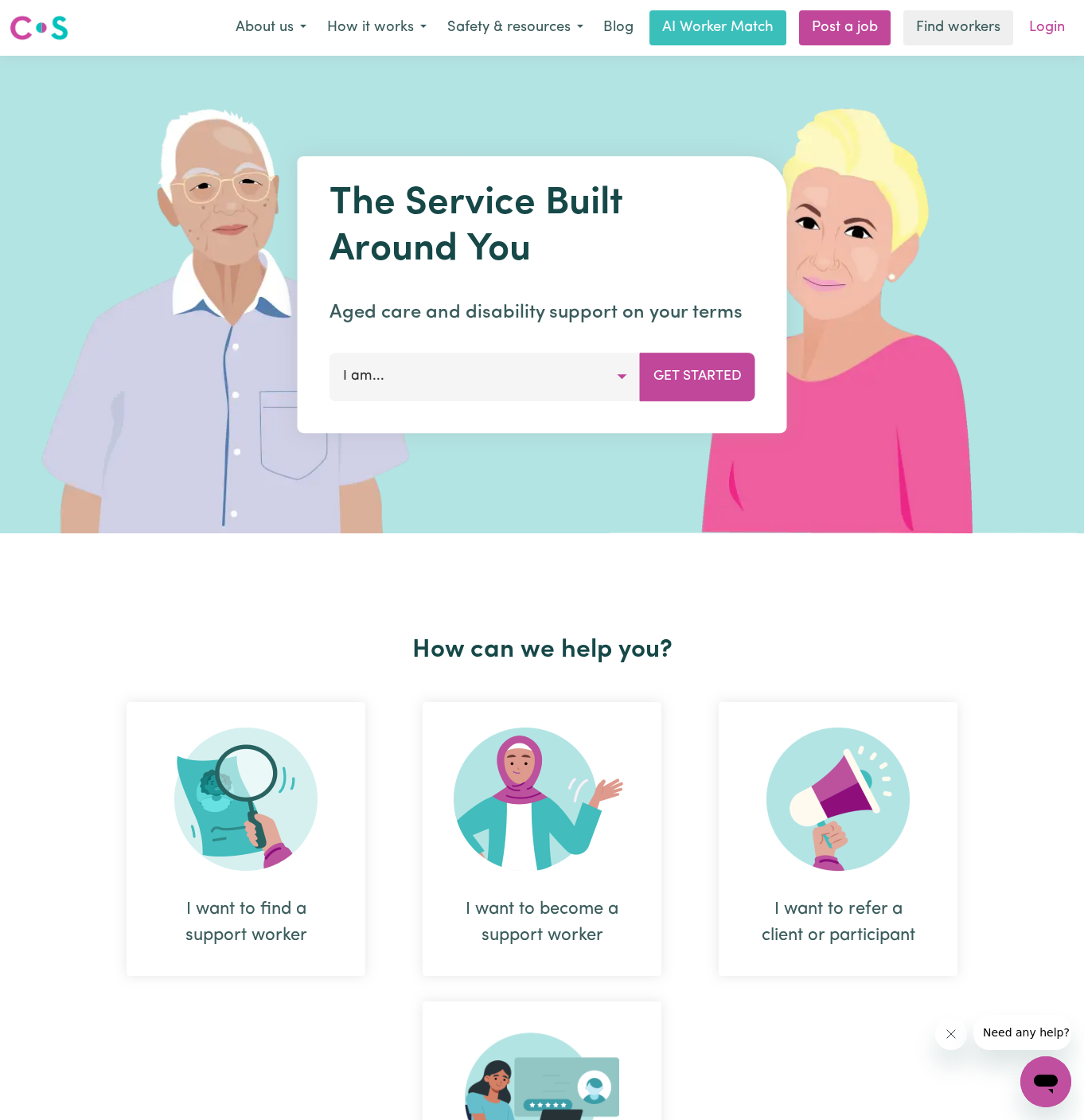
click at [1051, 29] on link "Login" at bounding box center [1047, 28] width 55 height 35
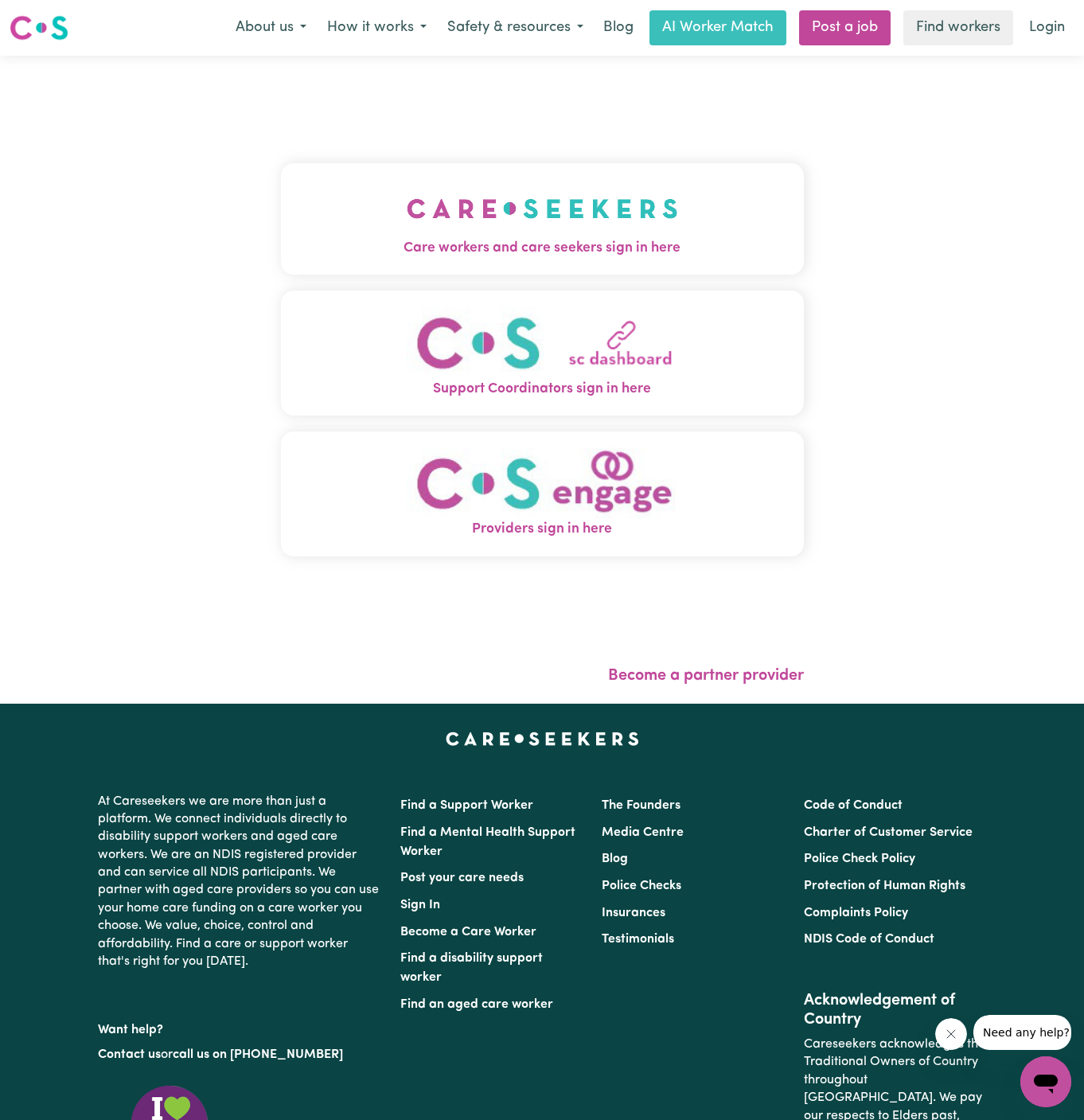
click at [574, 209] on img "Care workers and care seekers sign in here" at bounding box center [542, 208] width 272 height 59
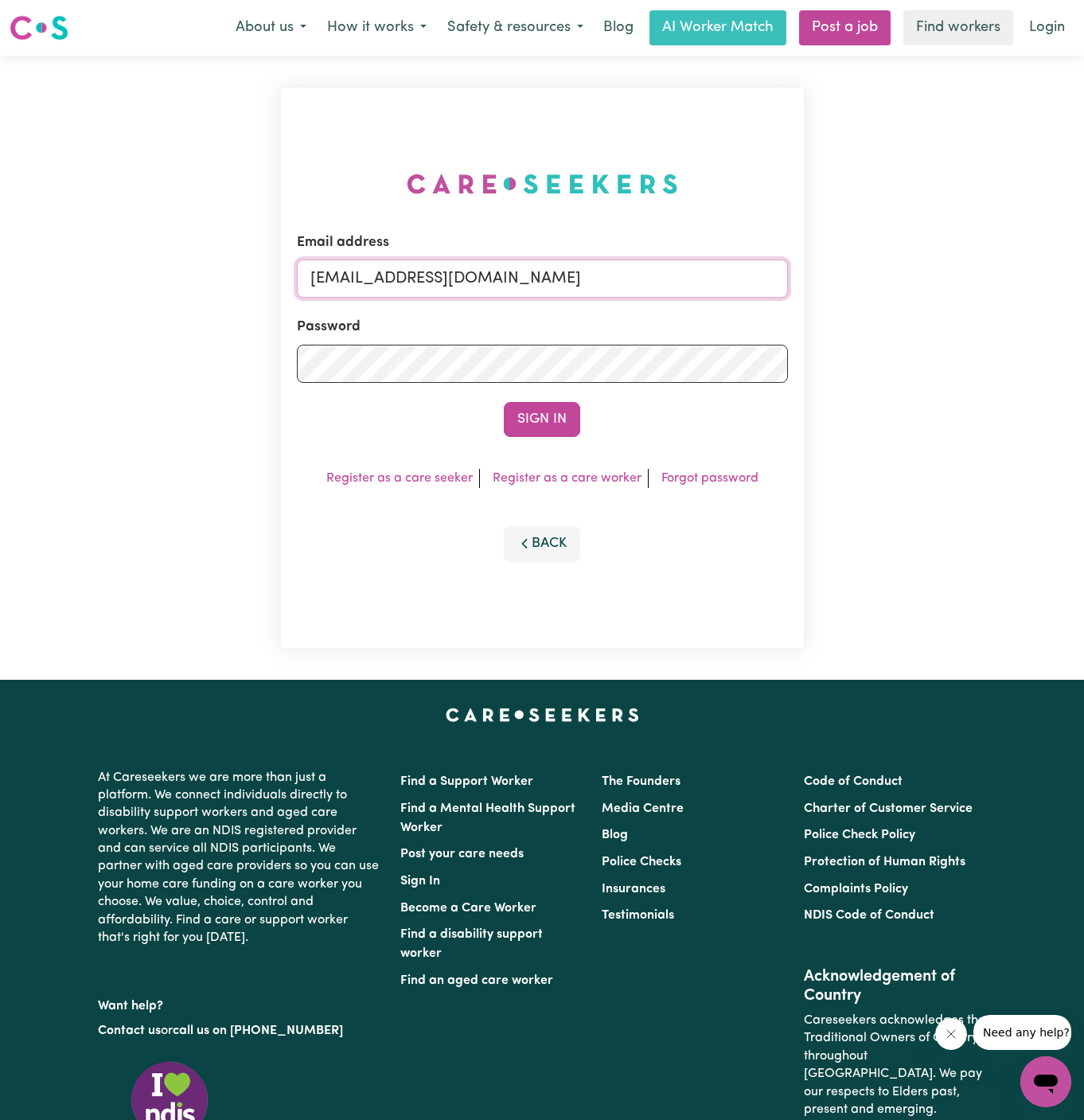
drag, startPoint x: 409, startPoint y: 280, endPoint x: 929, endPoint y: 275, distance: 520.0
click at [929, 275] on div "Email address superuser~SharynWessonRC@careseekers.com.au Password Sign In Regi…" at bounding box center [542, 367] width 1084 height 624
type input "superuser~GilbertThomasVC@careseekers.com.au"
click at [553, 393] on form "Email address superuser~GilbertThomasVC@careseekers.com.au Password Sign In" at bounding box center [542, 335] width 491 height 204
click at [549, 401] on button "Sign In" at bounding box center [542, 418] width 76 height 35
